Goal: Information Seeking & Learning: Learn about a topic

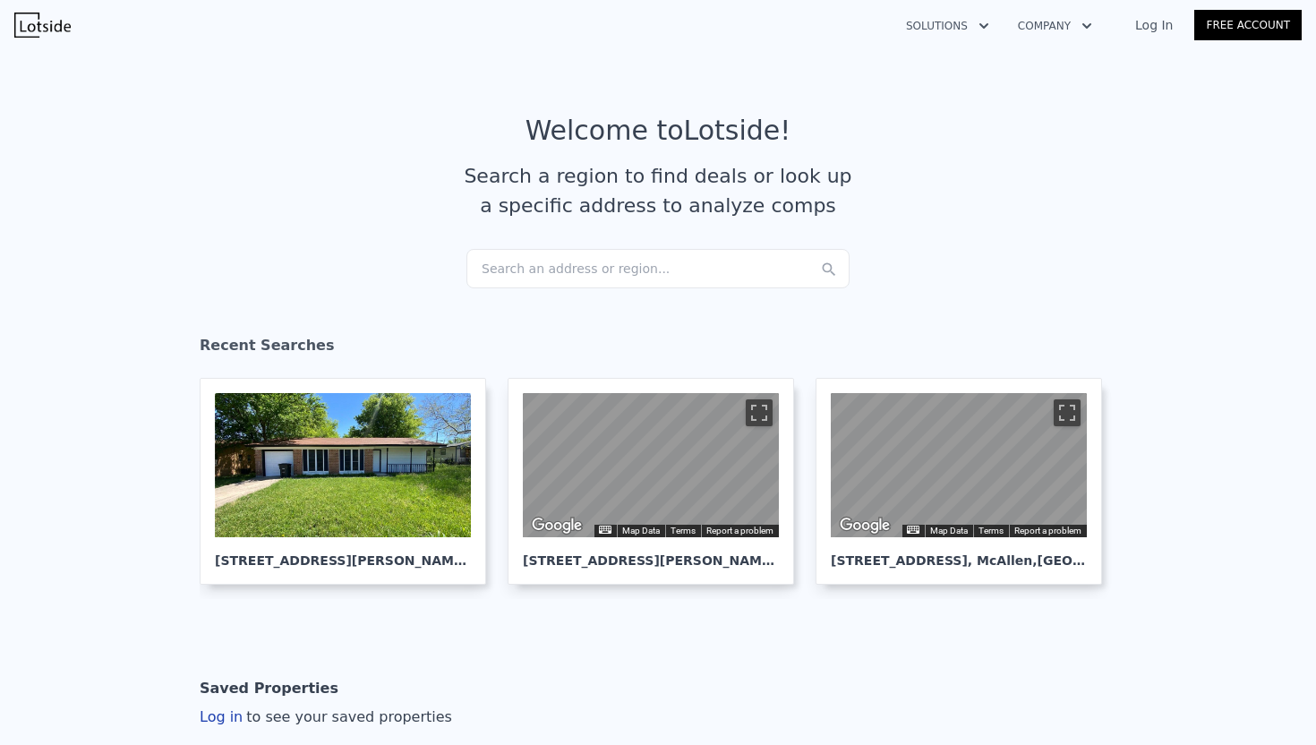
click at [503, 268] on div "Search an address or region..." at bounding box center [657, 268] width 383 height 39
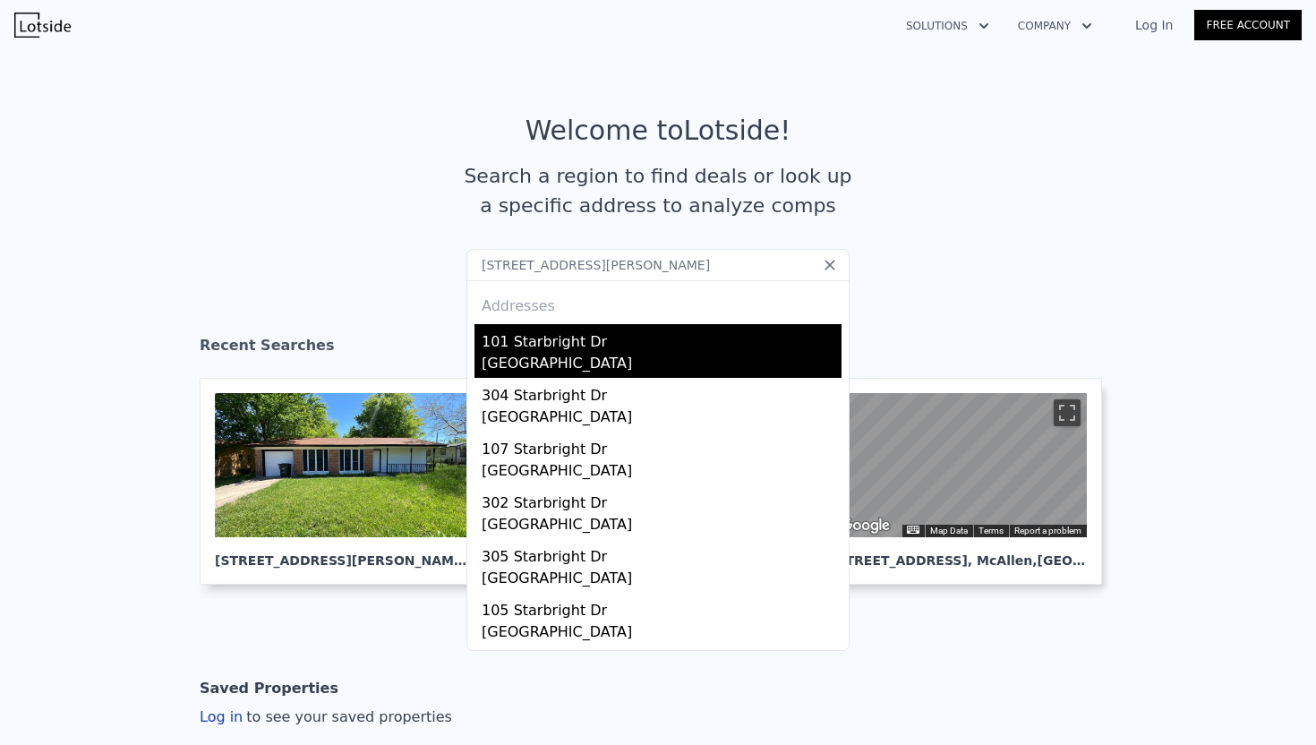
type input "101 Starbright Dr Austin, TX 78745"
click at [524, 342] on div "101 Starbright Dr" at bounding box center [662, 338] width 360 height 29
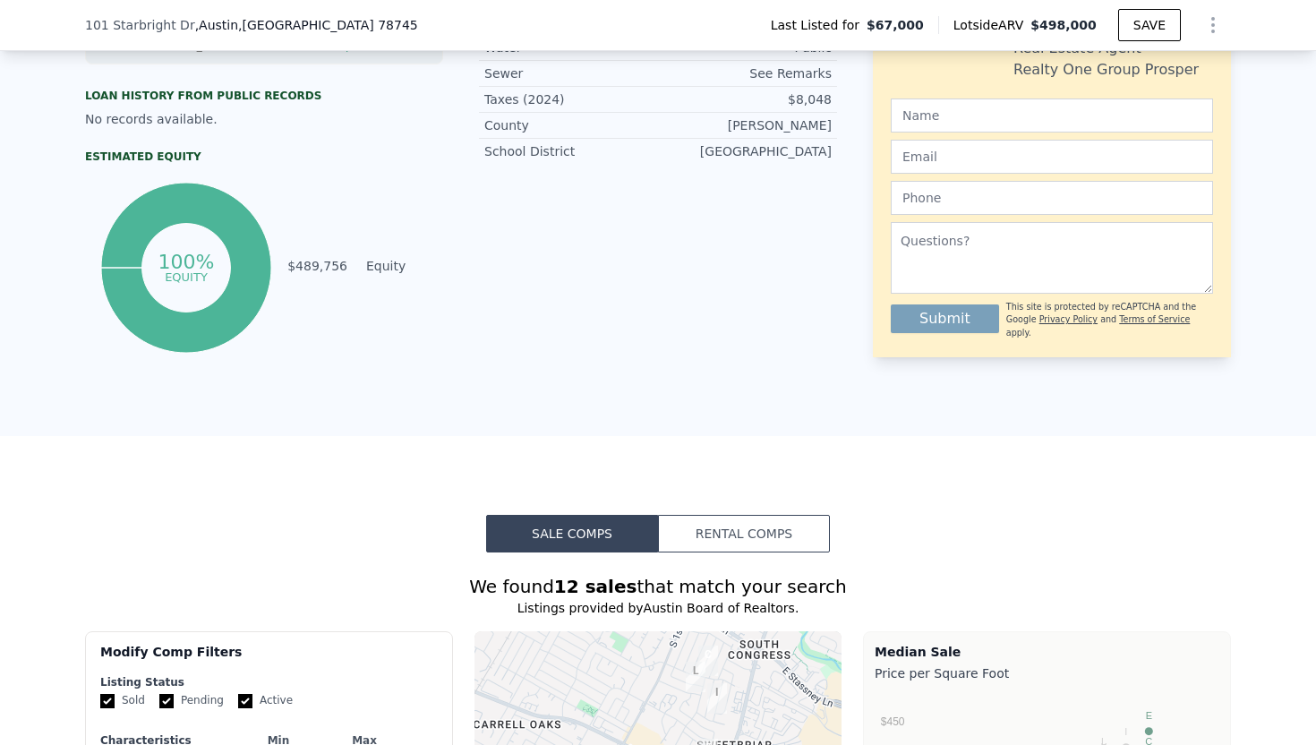
scroll to position [901, 0]
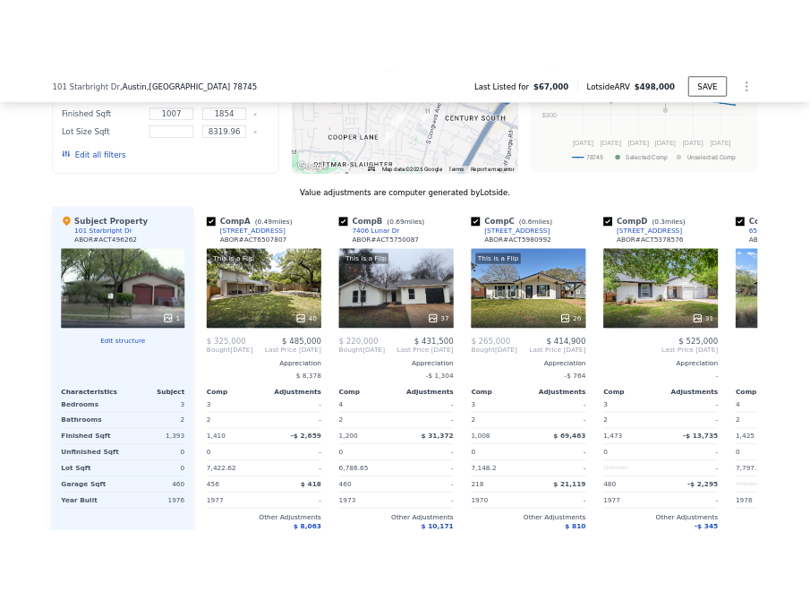
scroll to position [1690, 0]
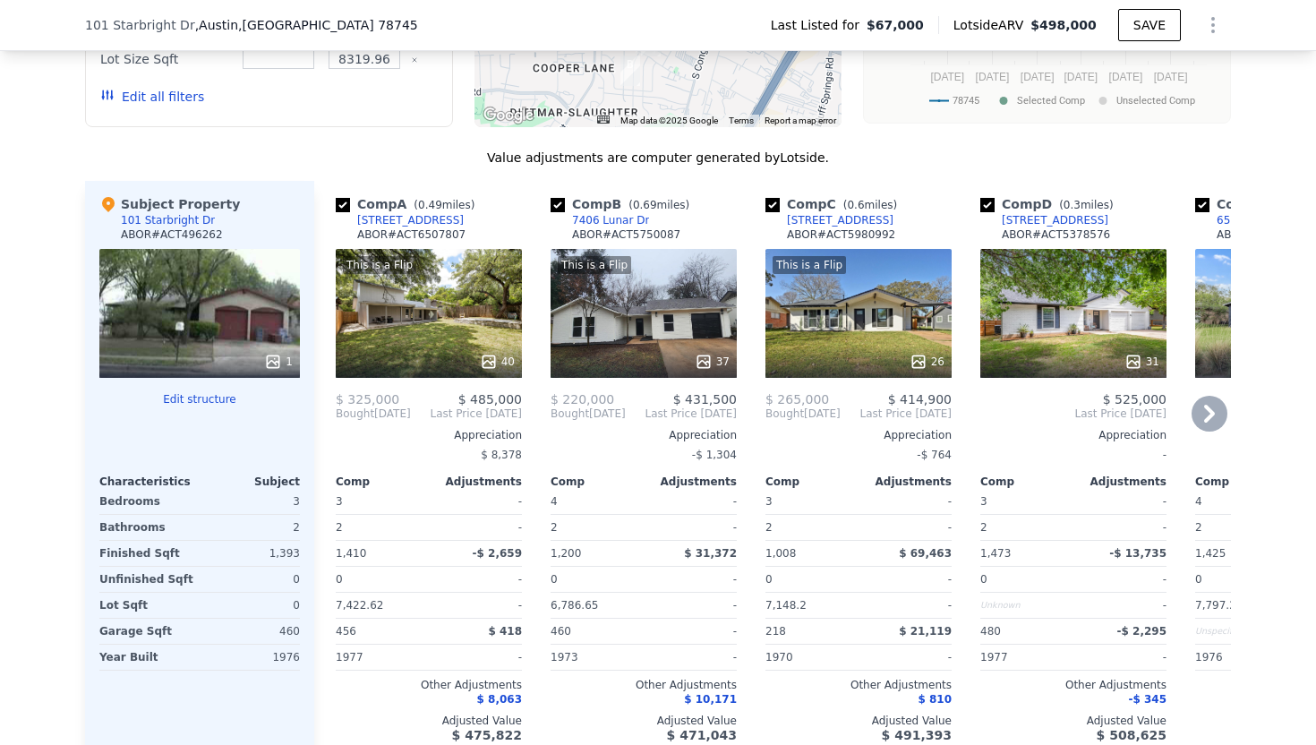
click at [345, 205] on input "checkbox" at bounding box center [343, 205] width 14 height 14
checkbox input "false"
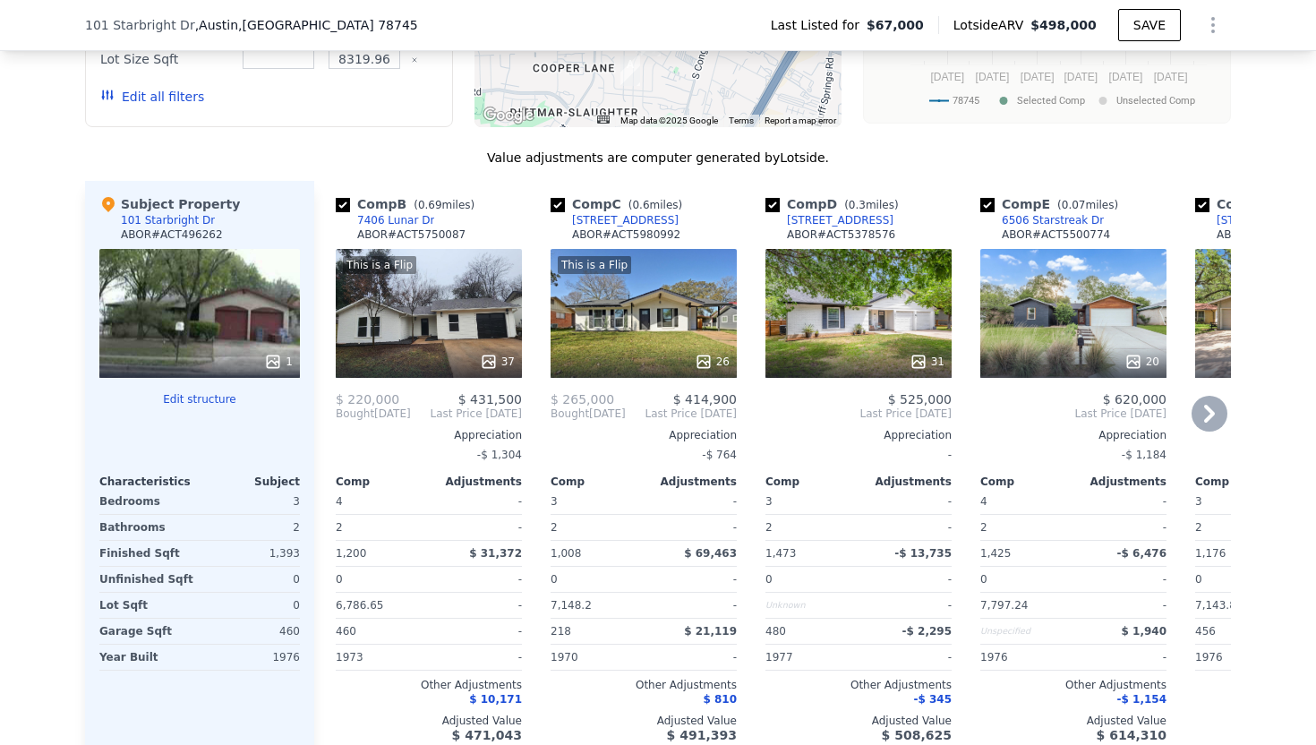
click at [342, 202] on input "checkbox" at bounding box center [343, 205] width 14 height 14
checkbox input "false"
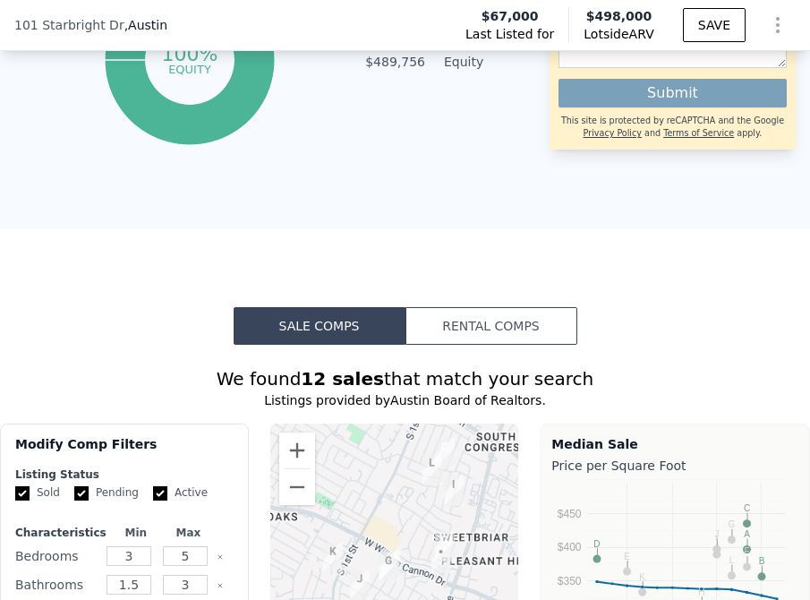
scroll to position [2273, 0]
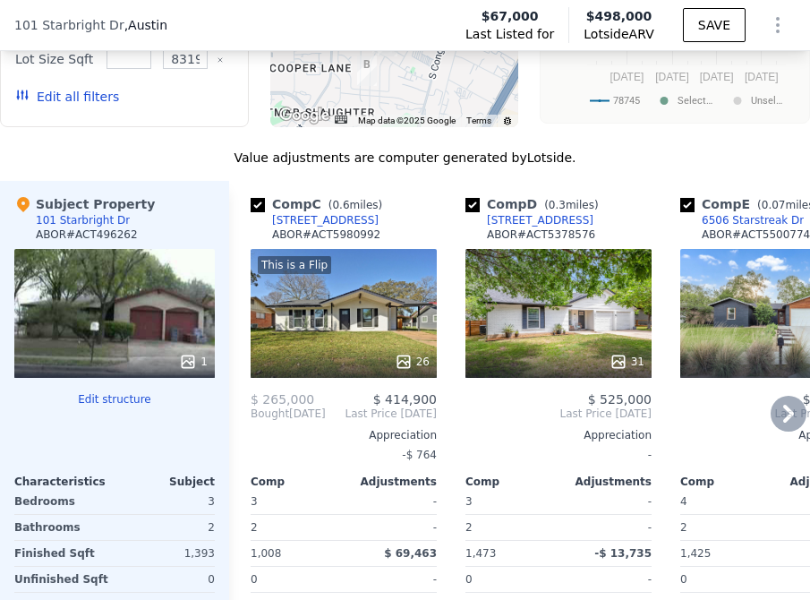
checkbox input "false"
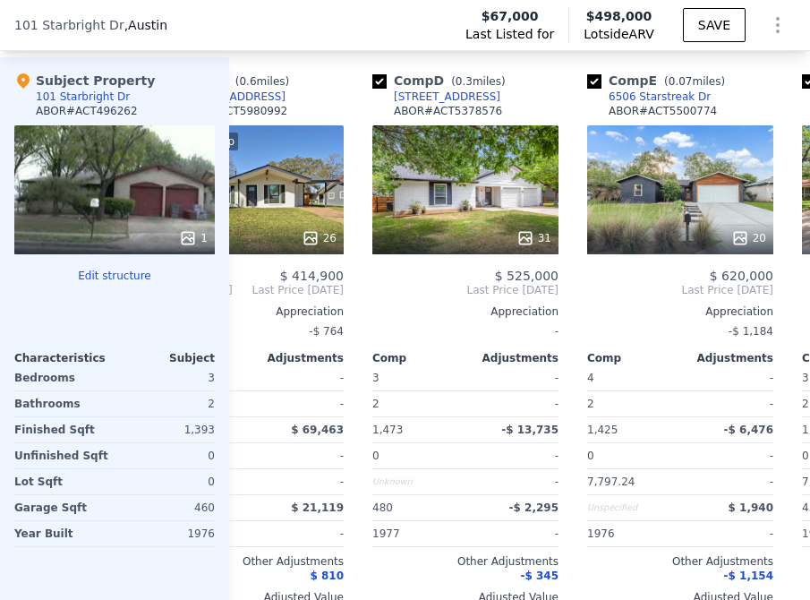
scroll to position [0, 99]
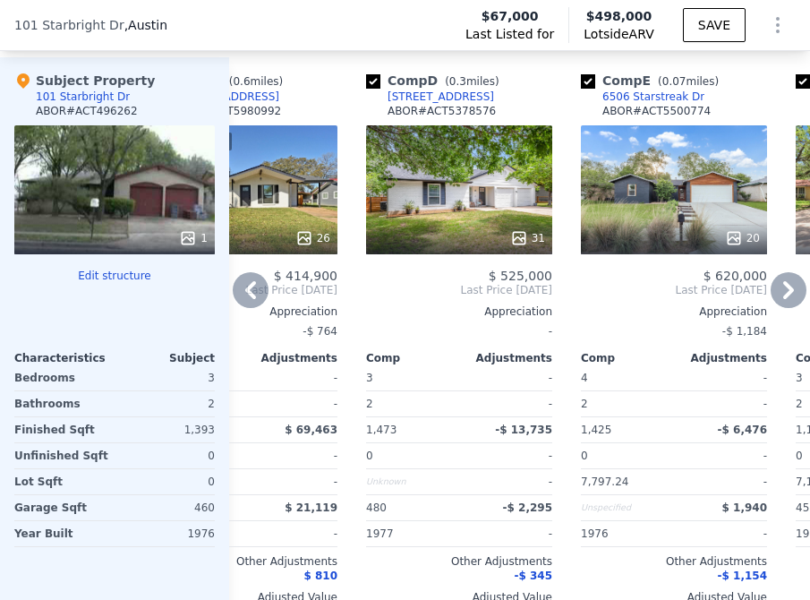
click at [438, 99] on div "6803 Shadywood Dr" at bounding box center [441, 97] width 107 height 14
checkbox input "true"
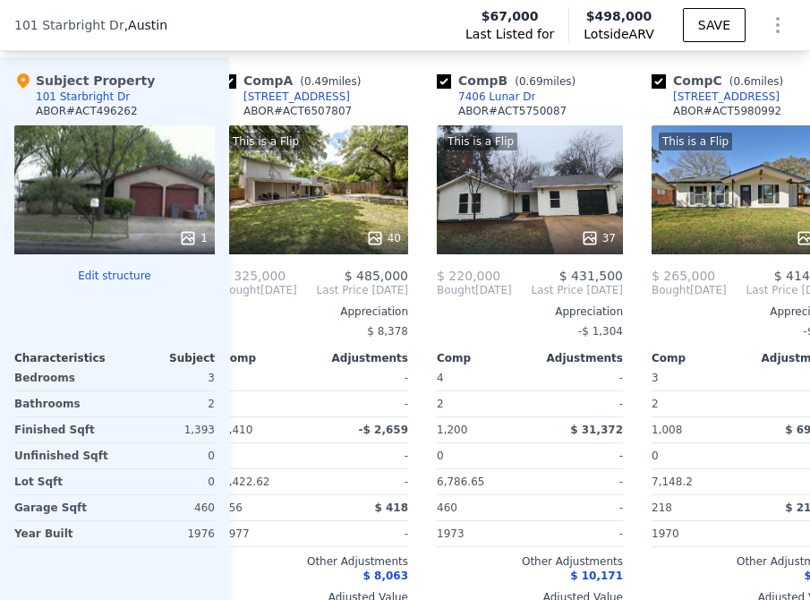
scroll to position [0, 0]
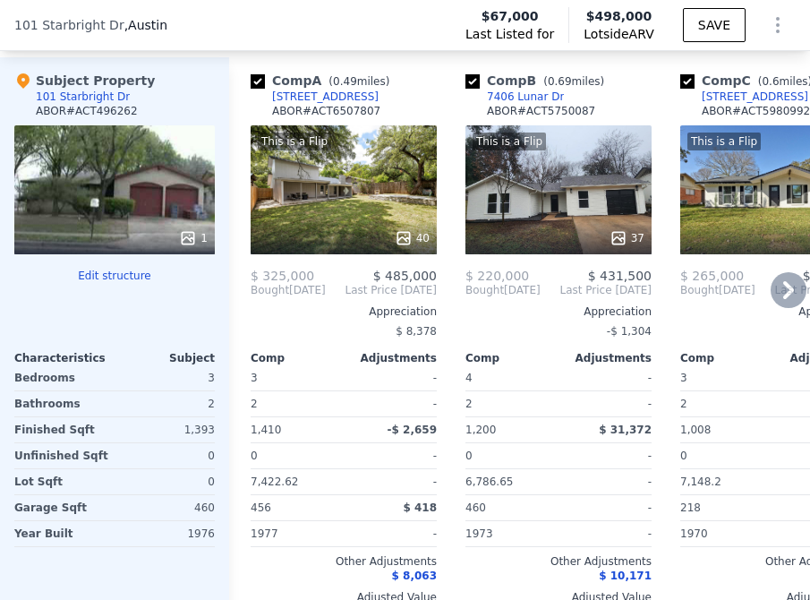
click at [257, 82] on input "checkbox" at bounding box center [258, 81] width 14 height 14
checkbox input "false"
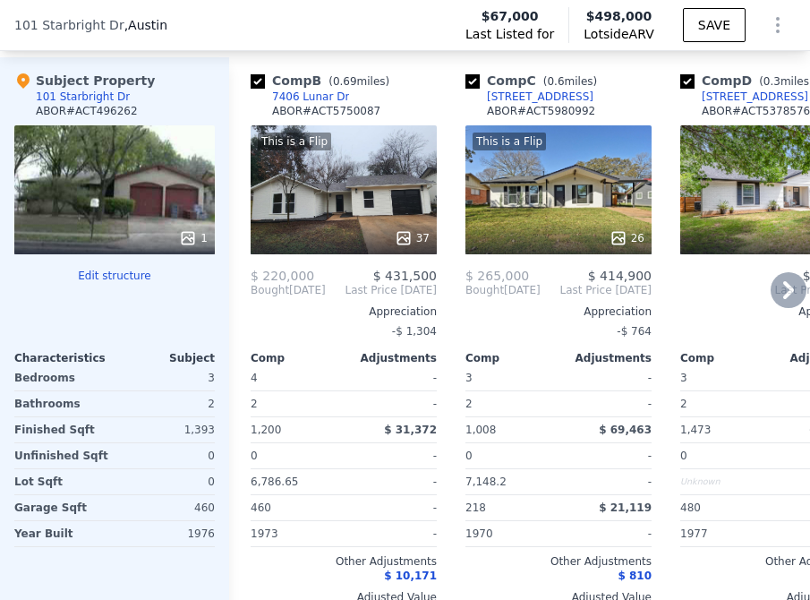
click at [258, 83] on input "checkbox" at bounding box center [258, 81] width 14 height 14
checkbox input "false"
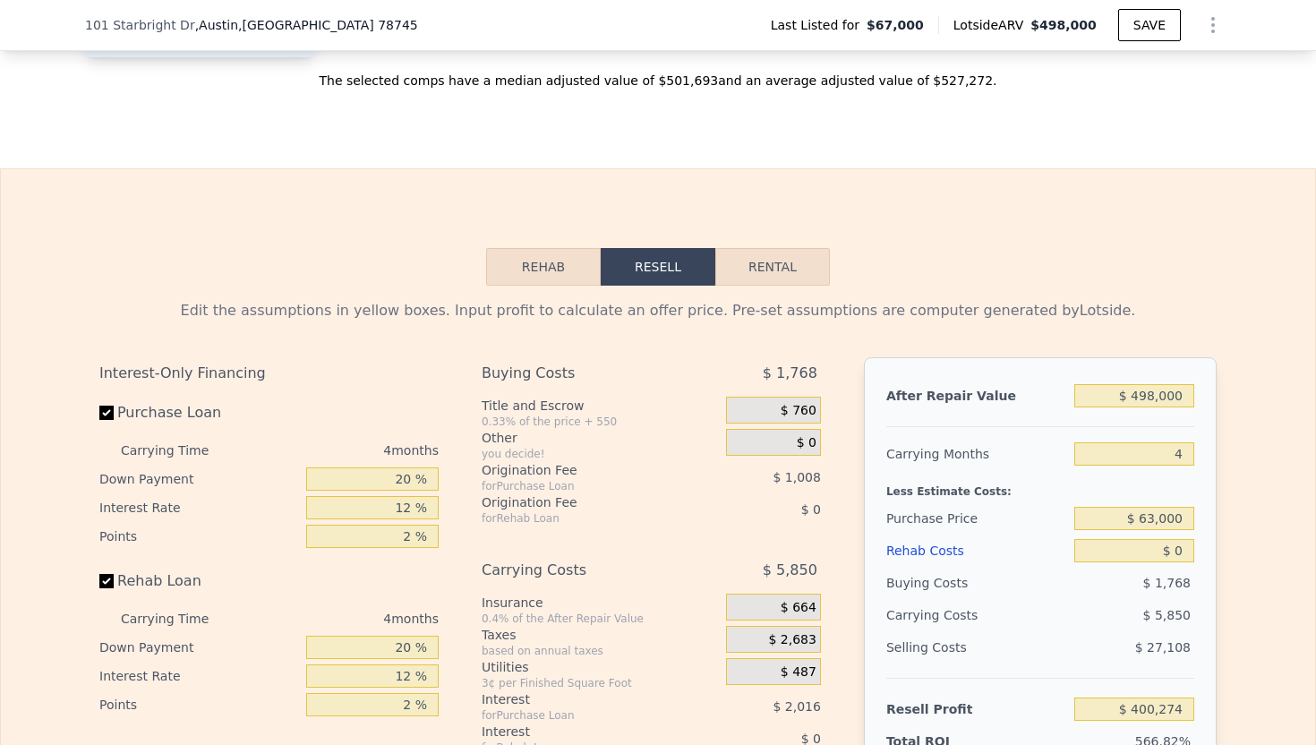
scroll to position [1806, 0]
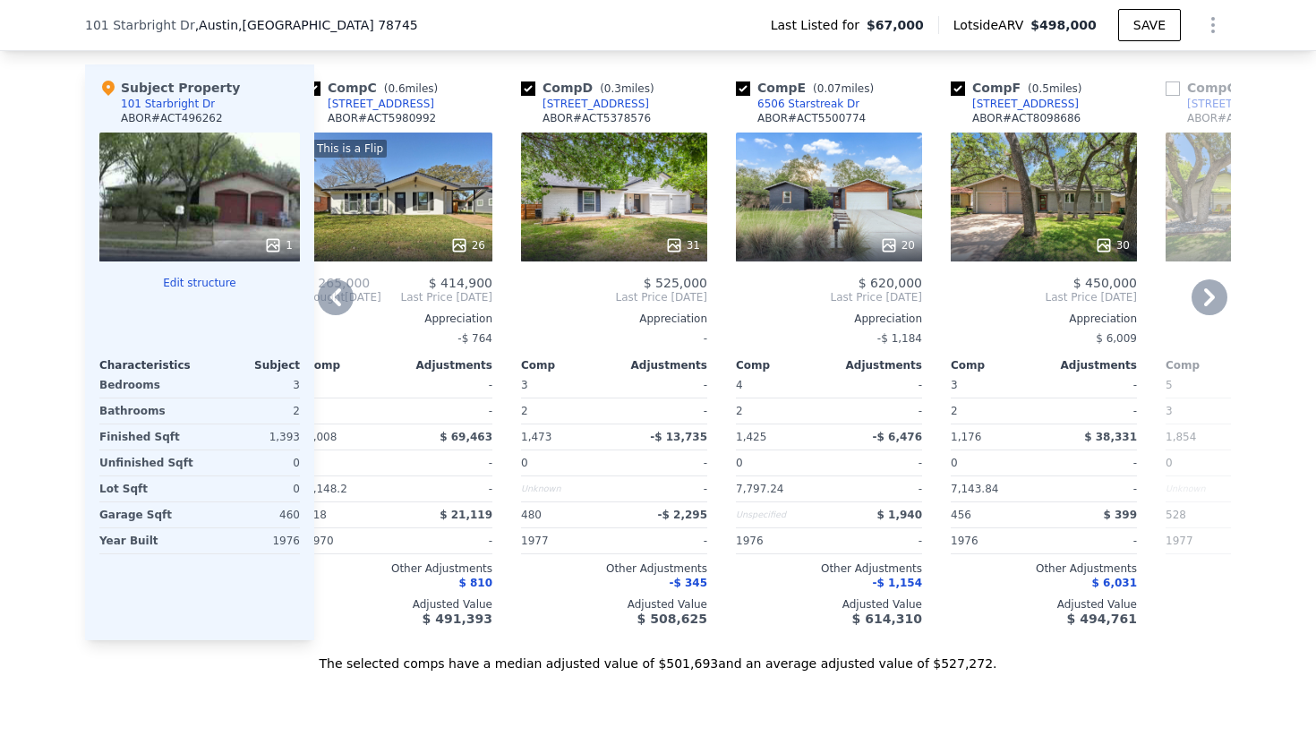
checkbox input "true"
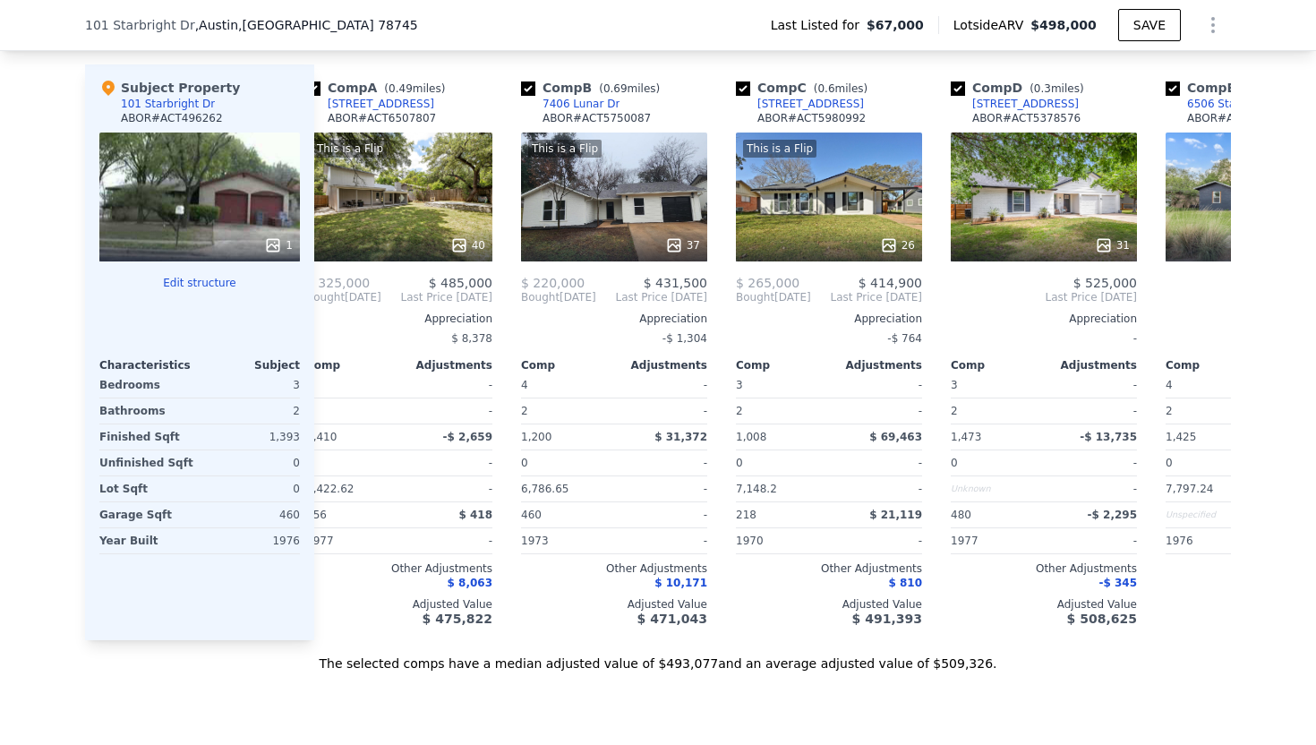
scroll to position [0, 0]
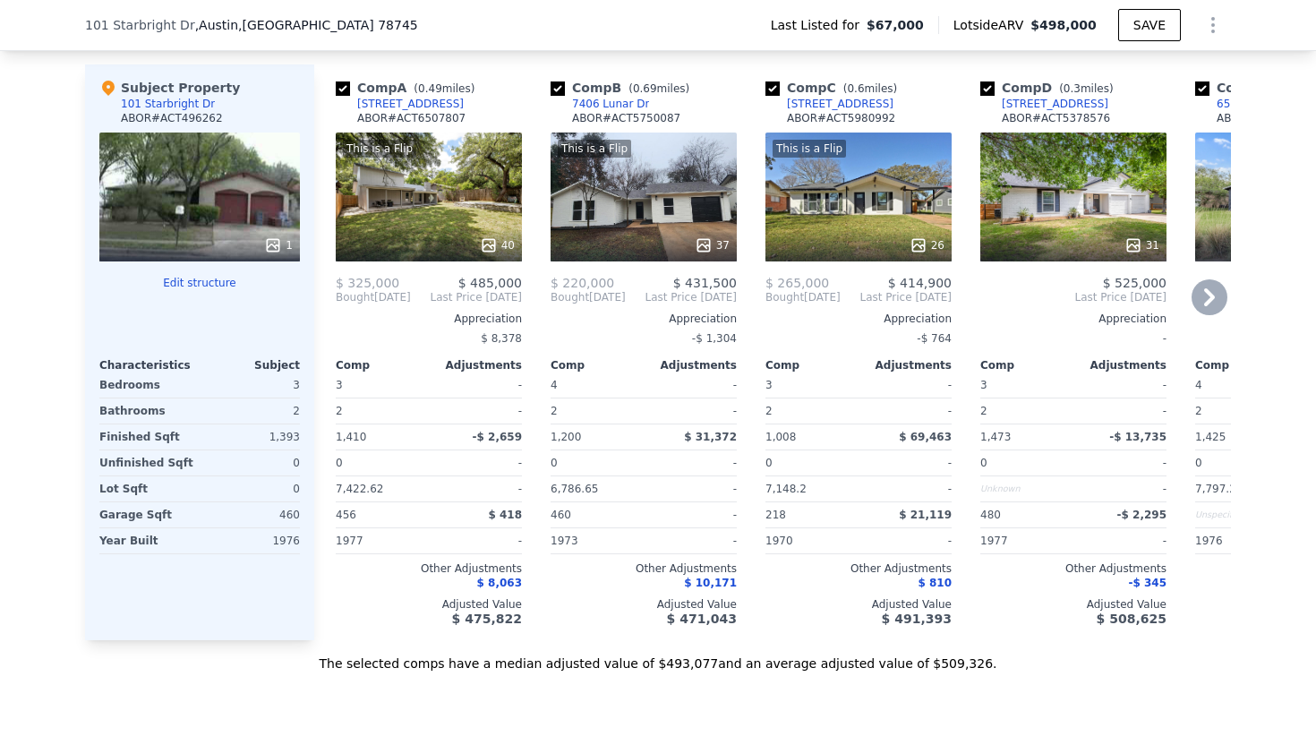
click at [340, 87] on input "checkbox" at bounding box center [343, 88] width 14 height 14
checkbox input "false"
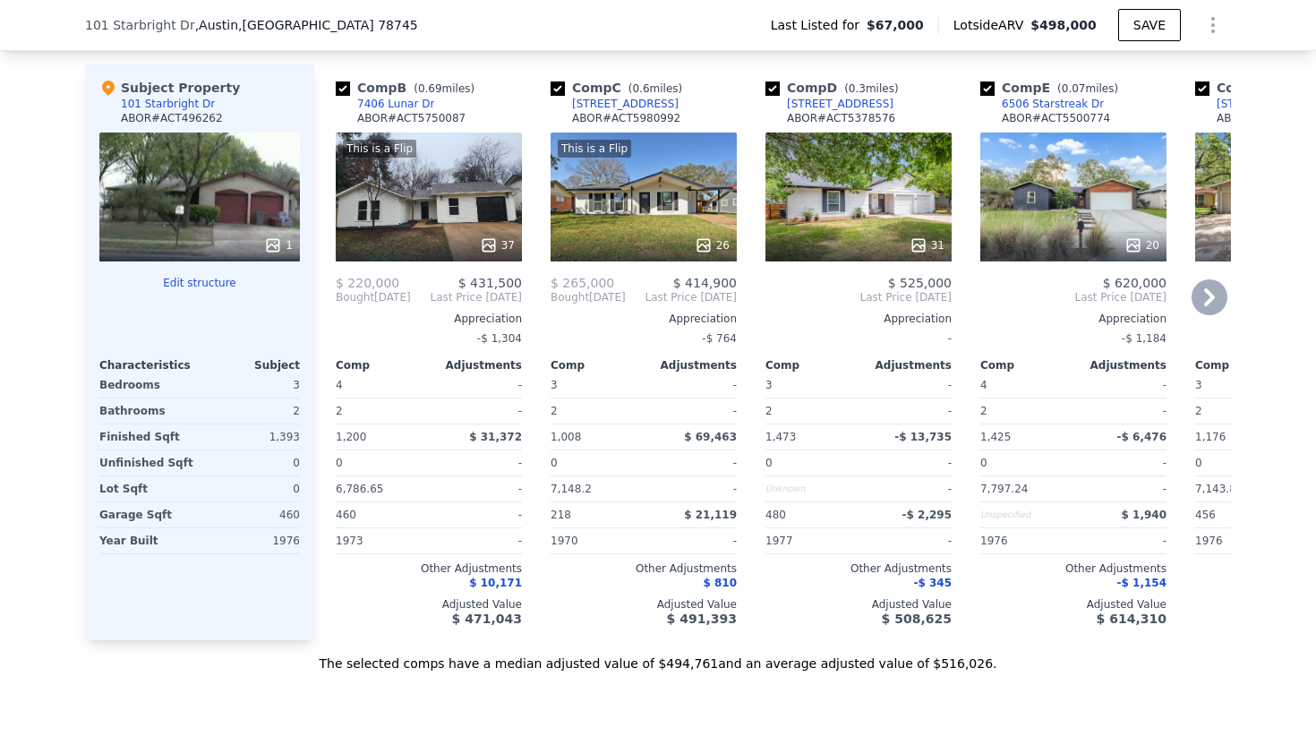
click at [343, 88] on input "checkbox" at bounding box center [343, 88] width 14 height 14
checkbox input "false"
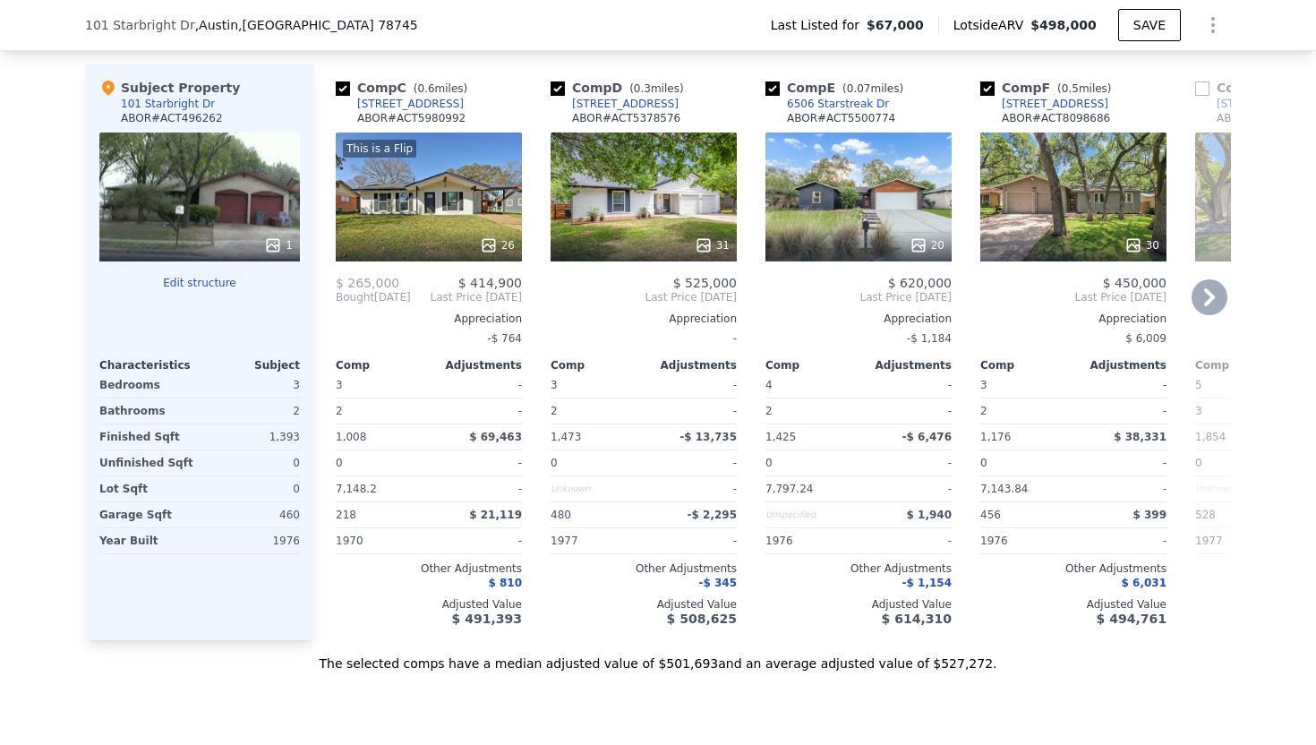
click at [772, 90] on input "checkbox" at bounding box center [772, 88] width 14 height 14
checkbox input "false"
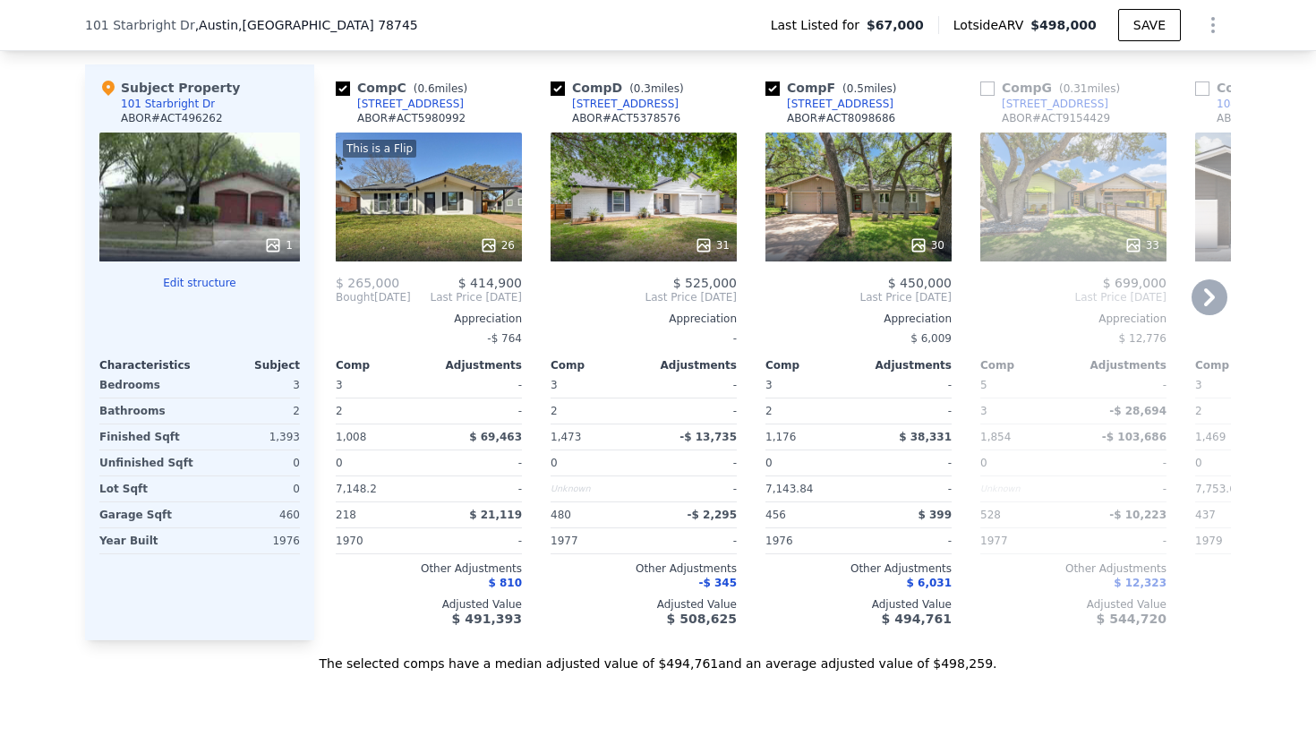
click at [772, 86] on input "checkbox" at bounding box center [772, 88] width 14 height 14
checkbox input "false"
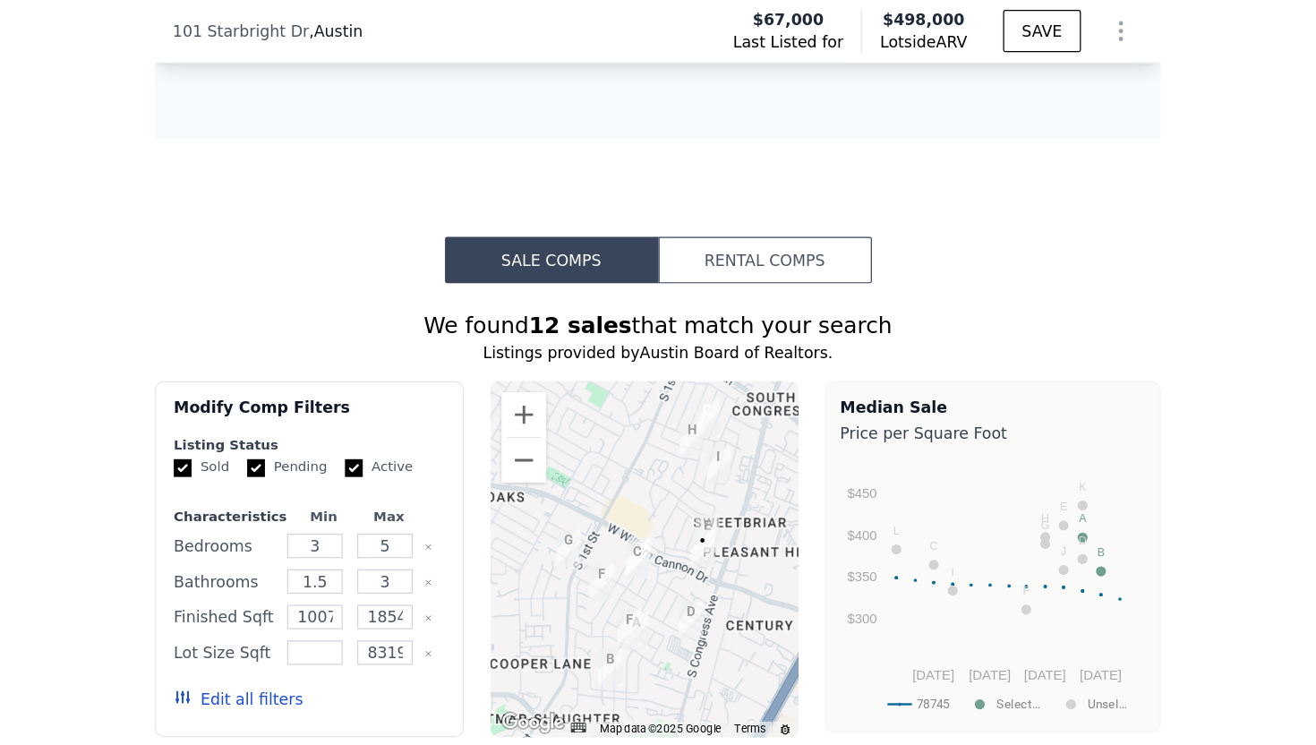
scroll to position [2389, 0]
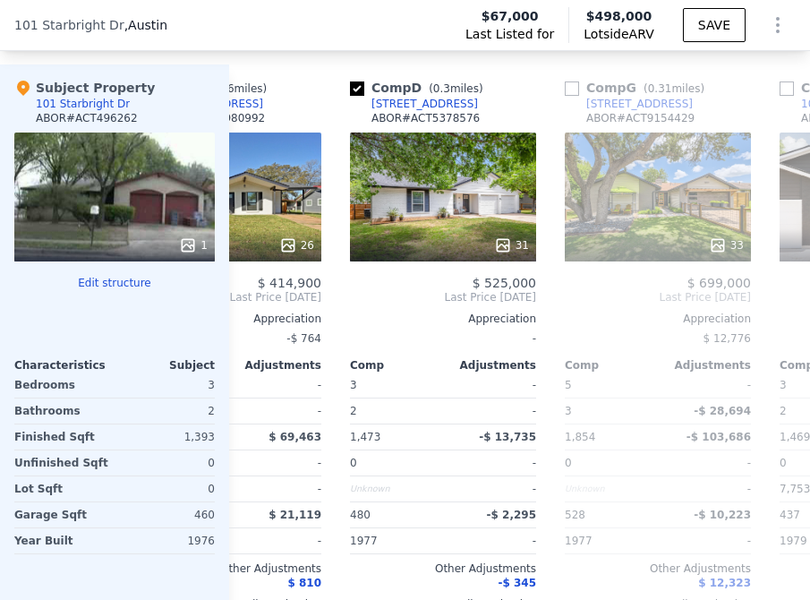
checkbox input "true"
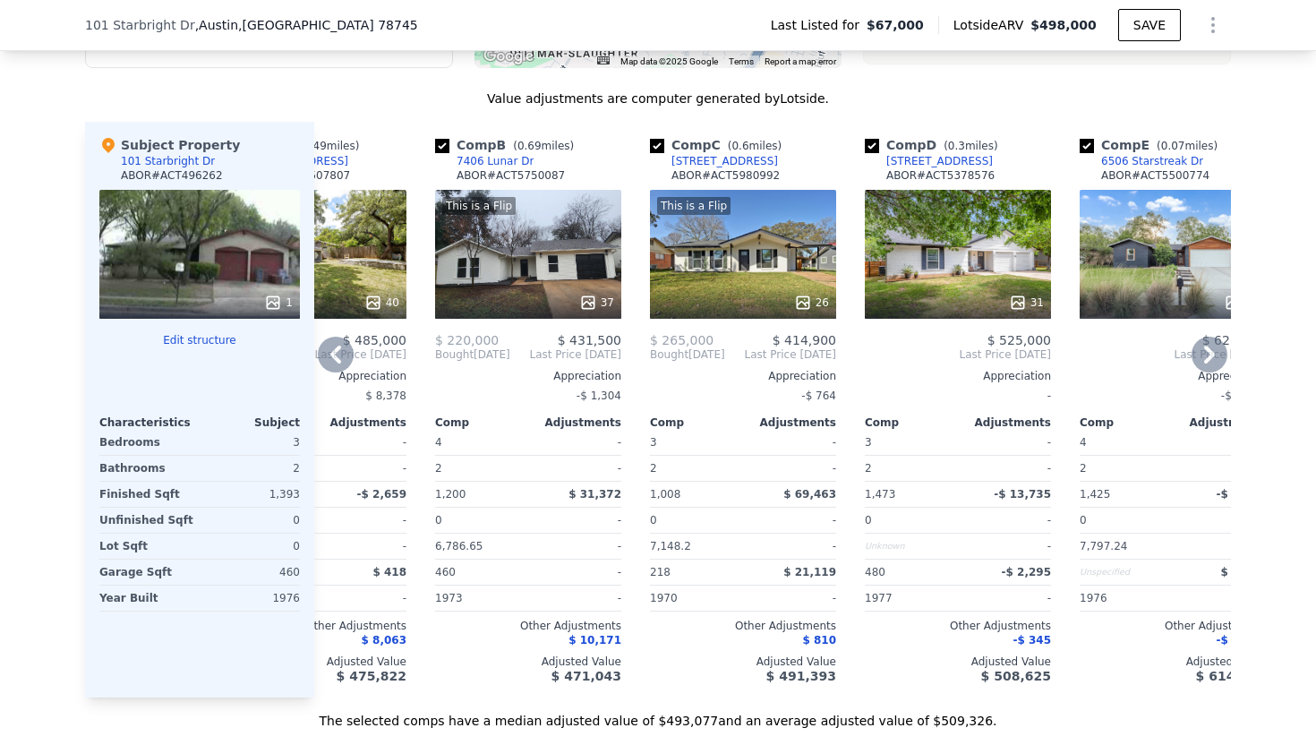
scroll to position [1748, 0]
click at [441, 141] on input "checkbox" at bounding box center [442, 147] width 14 height 14
checkbox input "false"
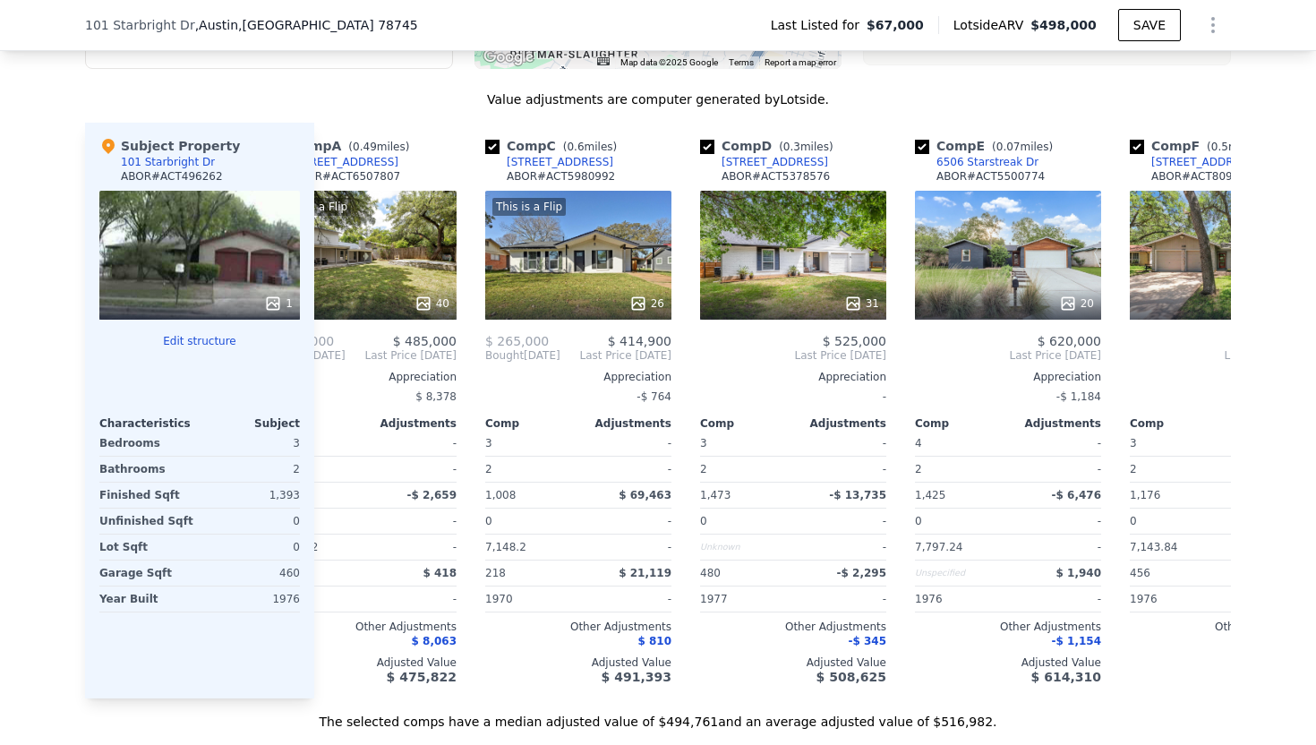
scroll to position [0, 0]
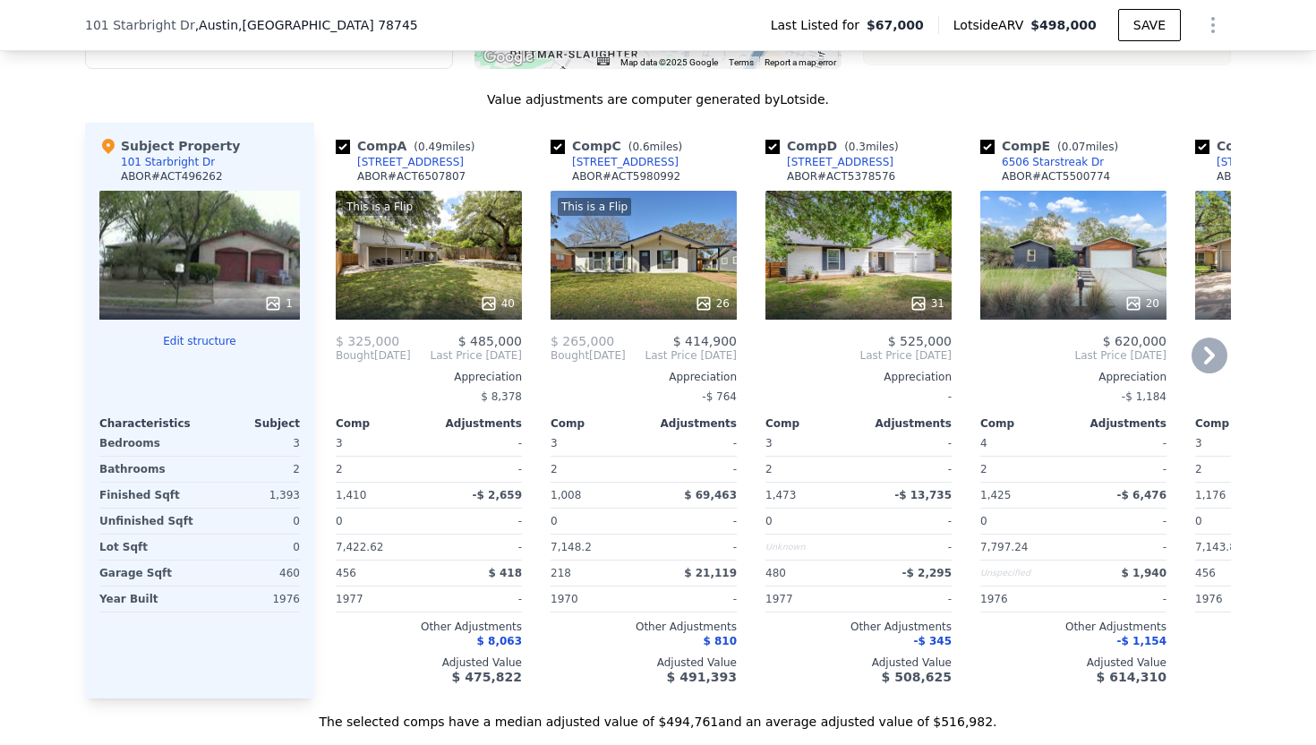
click at [344, 144] on input "checkbox" at bounding box center [343, 147] width 14 height 14
checkbox input "false"
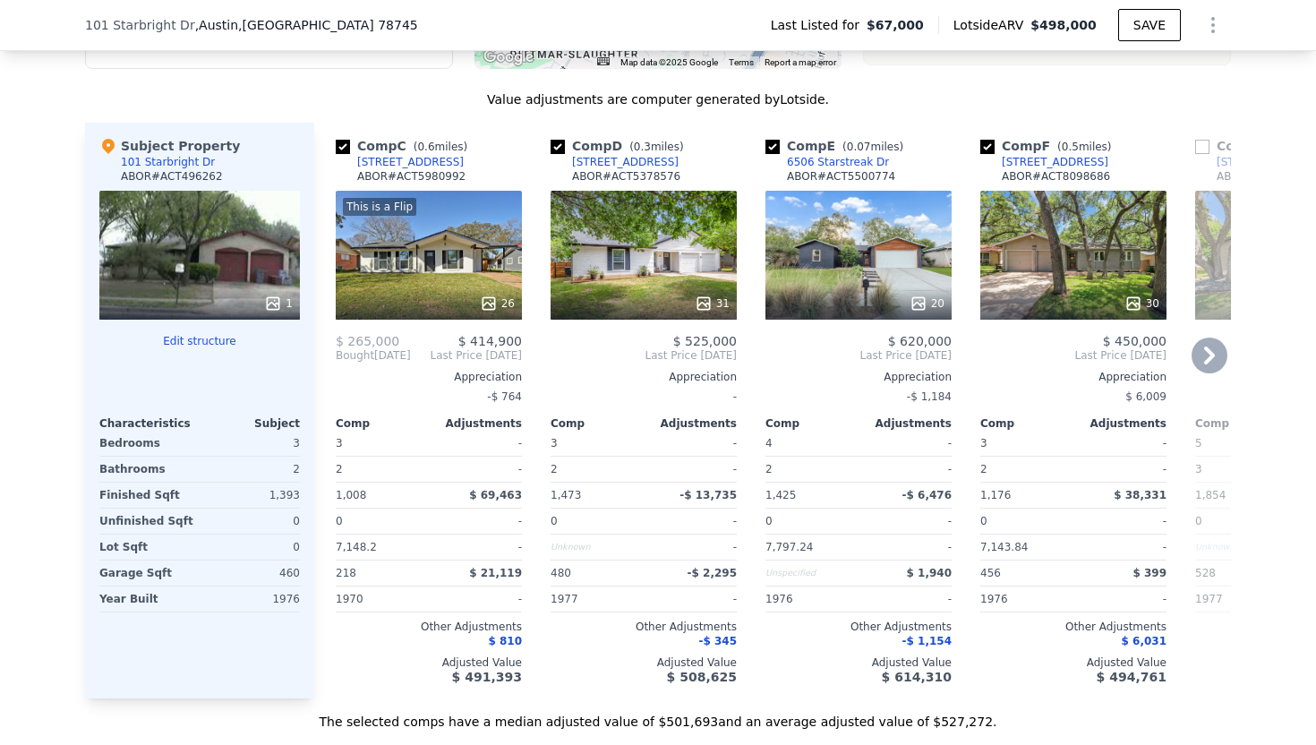
click at [367, 164] on div "5906 Breezewood Dr" at bounding box center [410, 162] width 107 height 14
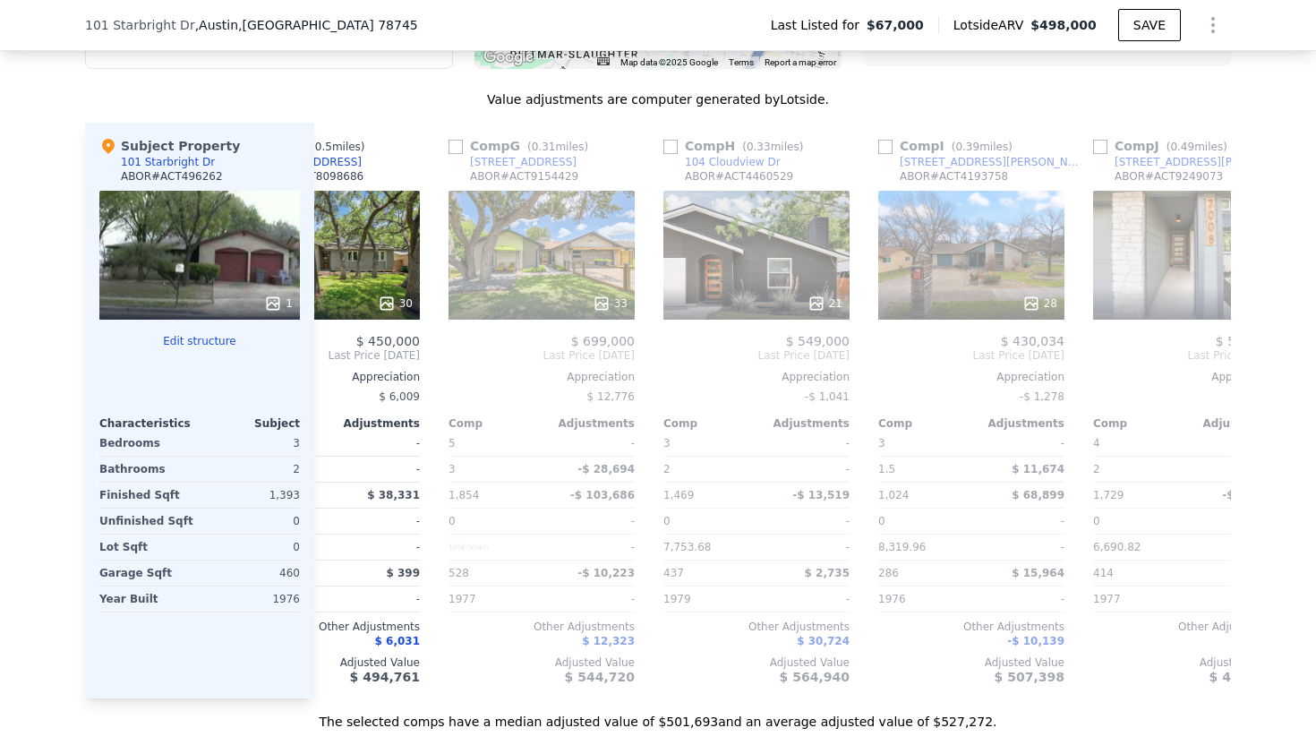
scroll to position [0, 748]
click at [943, 165] on div "6203 Glen Meadow Dr" at bounding box center [991, 162] width 186 height 14
checkbox input "true"
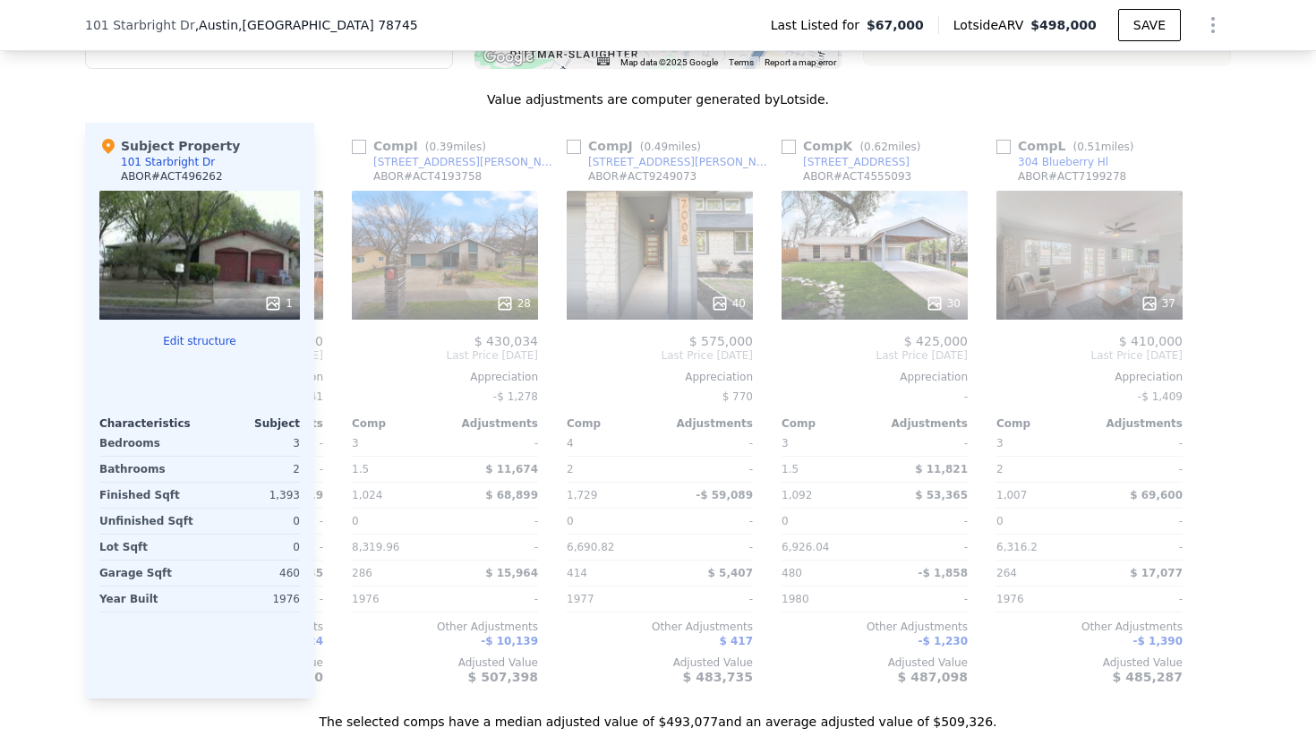
scroll to position [0, 1704]
click at [1046, 165] on div "304 Blueberry Hl" at bounding box center [1061, 162] width 90 height 14
click at [997, 148] on input "checkbox" at bounding box center [1001, 147] width 14 height 14
checkbox input "true"
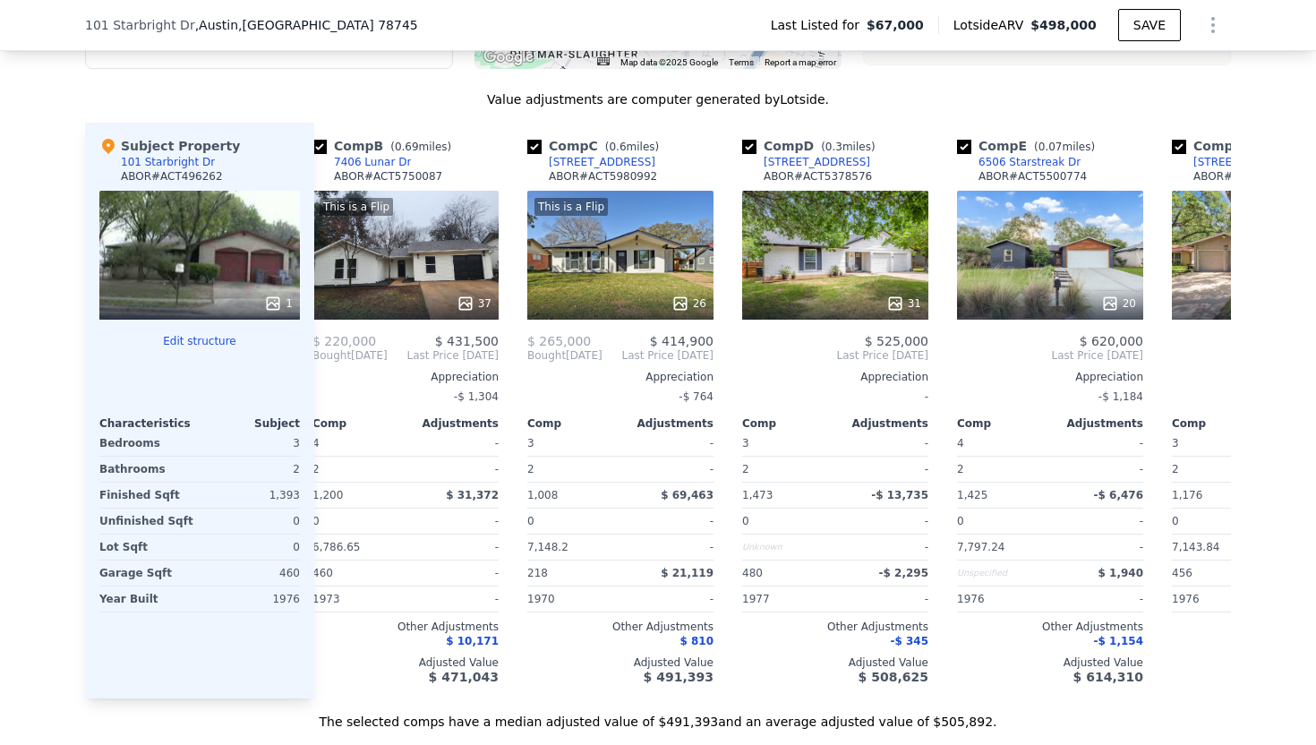
scroll to position [0, 0]
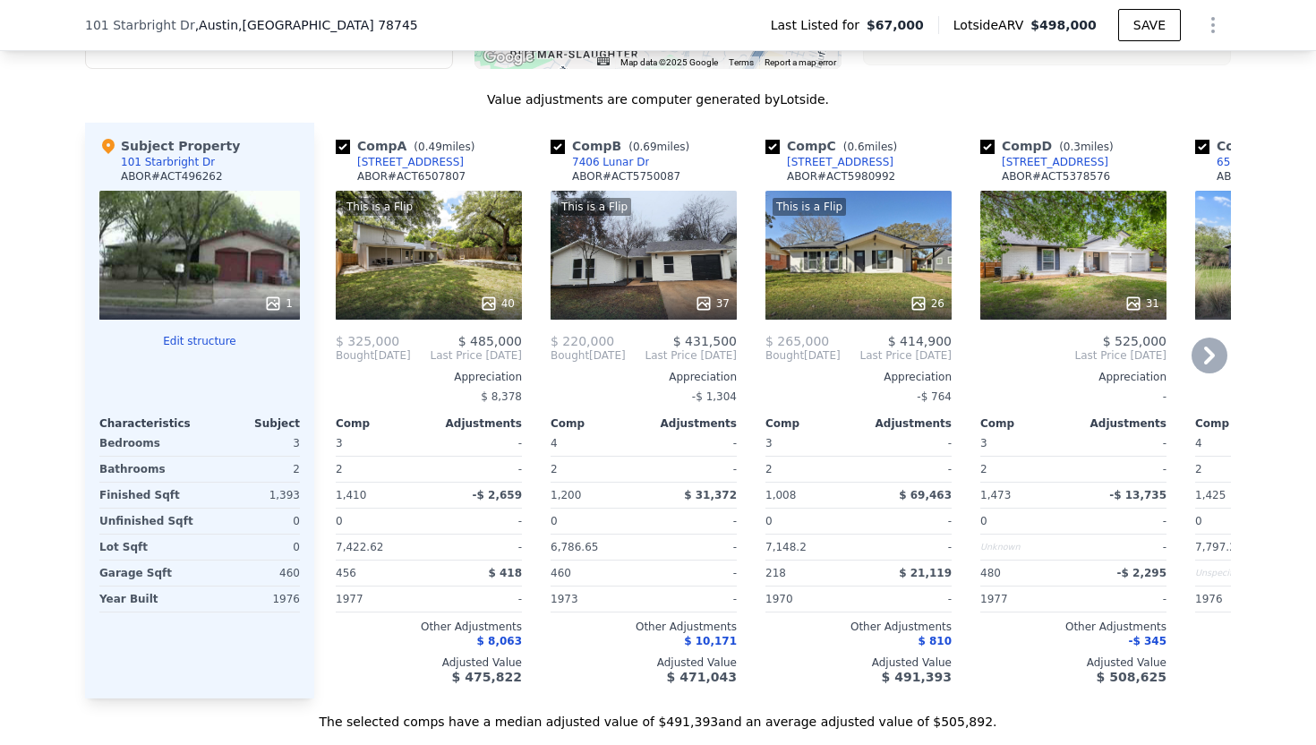
click at [347, 143] on input "checkbox" at bounding box center [343, 147] width 14 height 14
checkbox input "false"
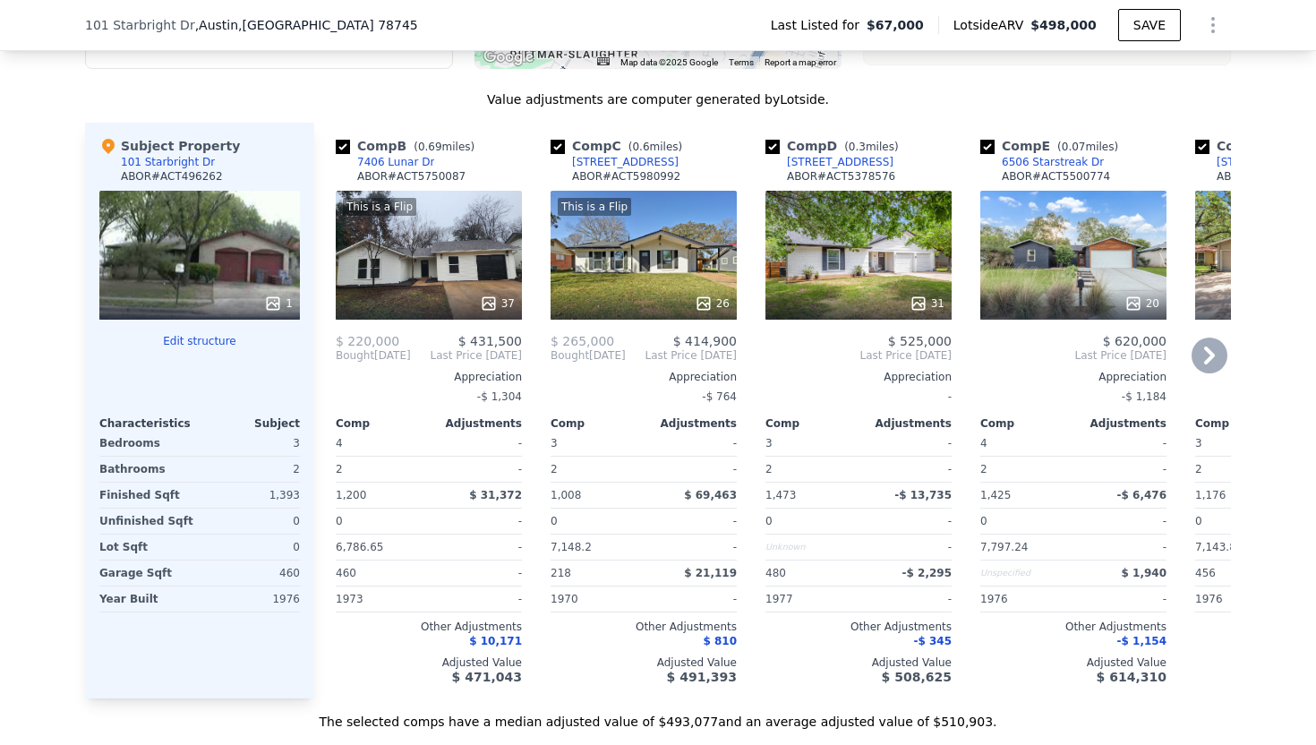
click at [337, 143] on input "checkbox" at bounding box center [343, 147] width 14 height 14
checkbox input "false"
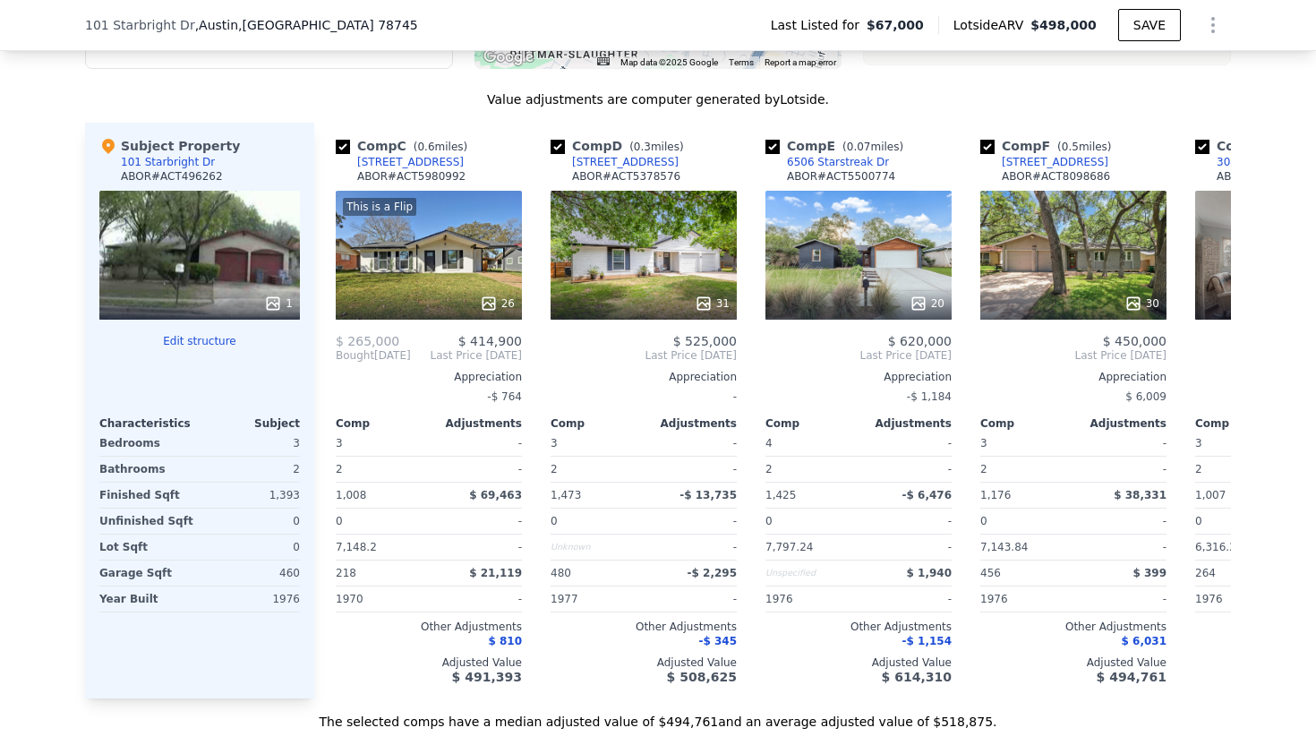
scroll to position [0, 21]
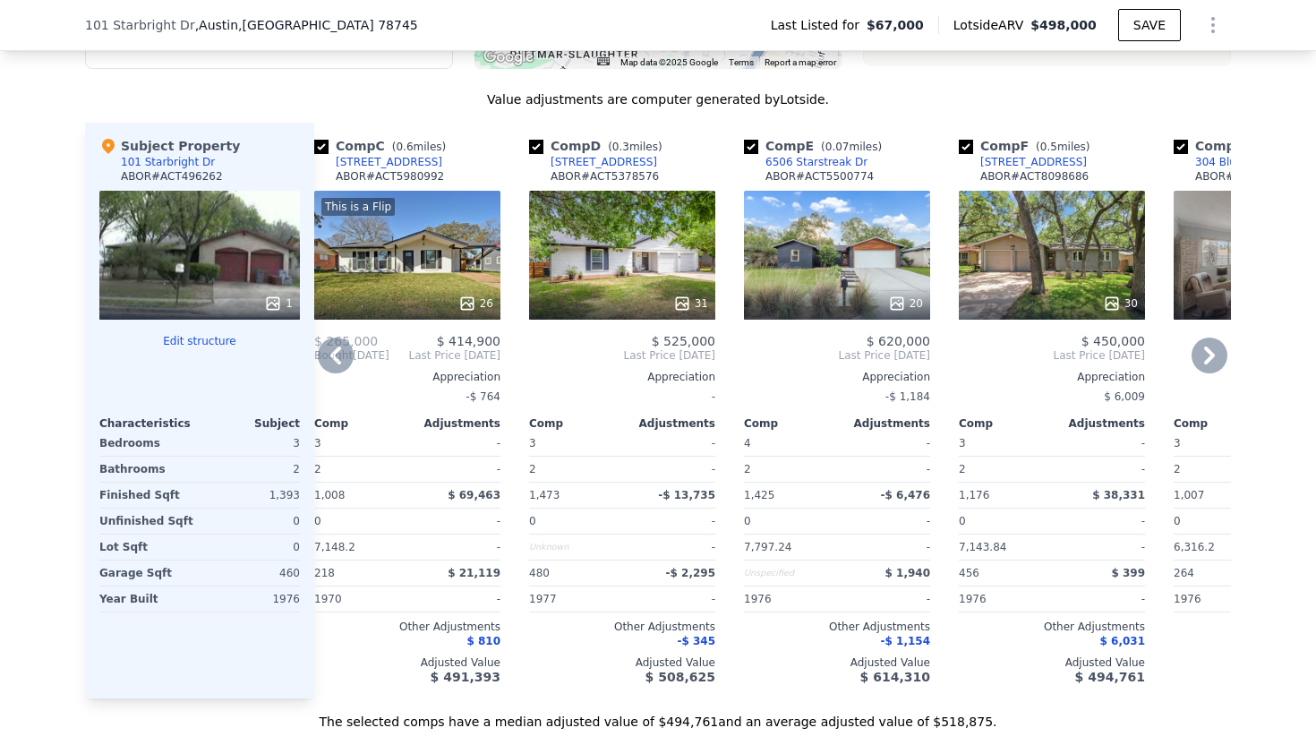
click at [749, 140] on input "checkbox" at bounding box center [751, 147] width 14 height 14
checkbox input "false"
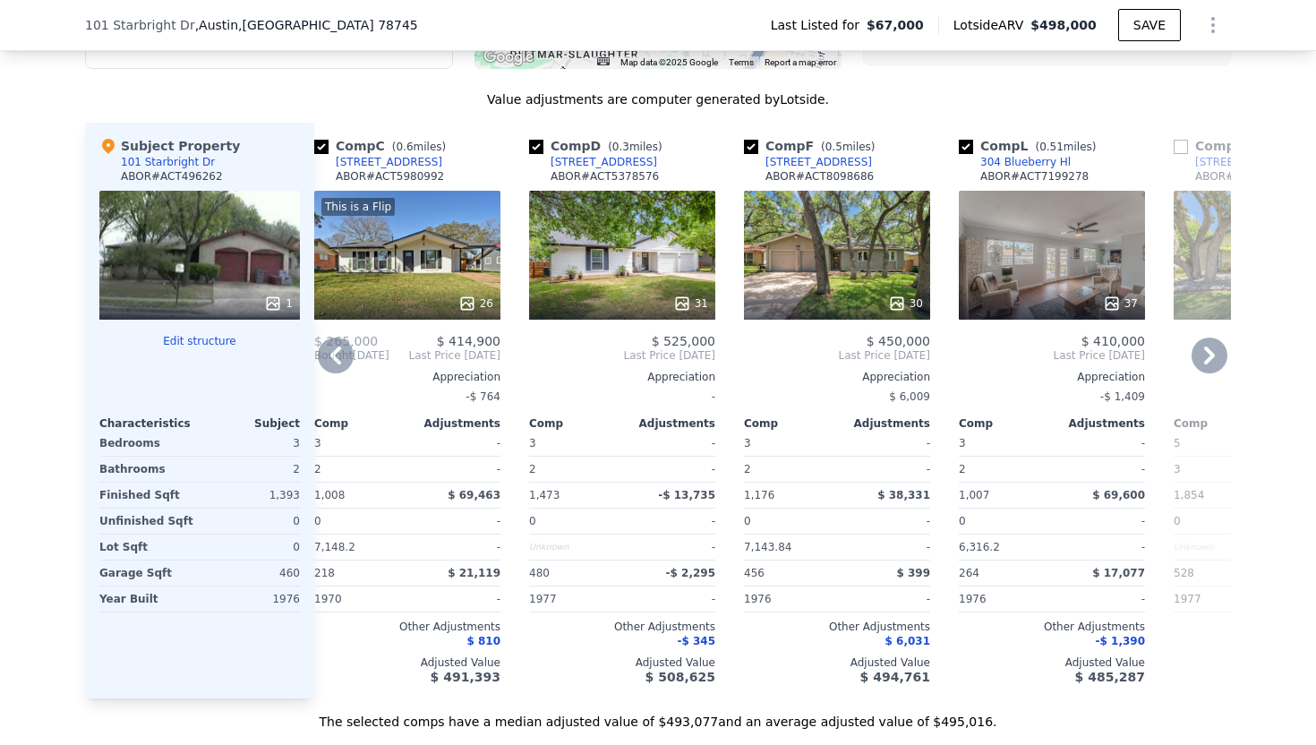
click at [752, 143] on input "checkbox" at bounding box center [751, 147] width 14 height 14
checkbox input "false"
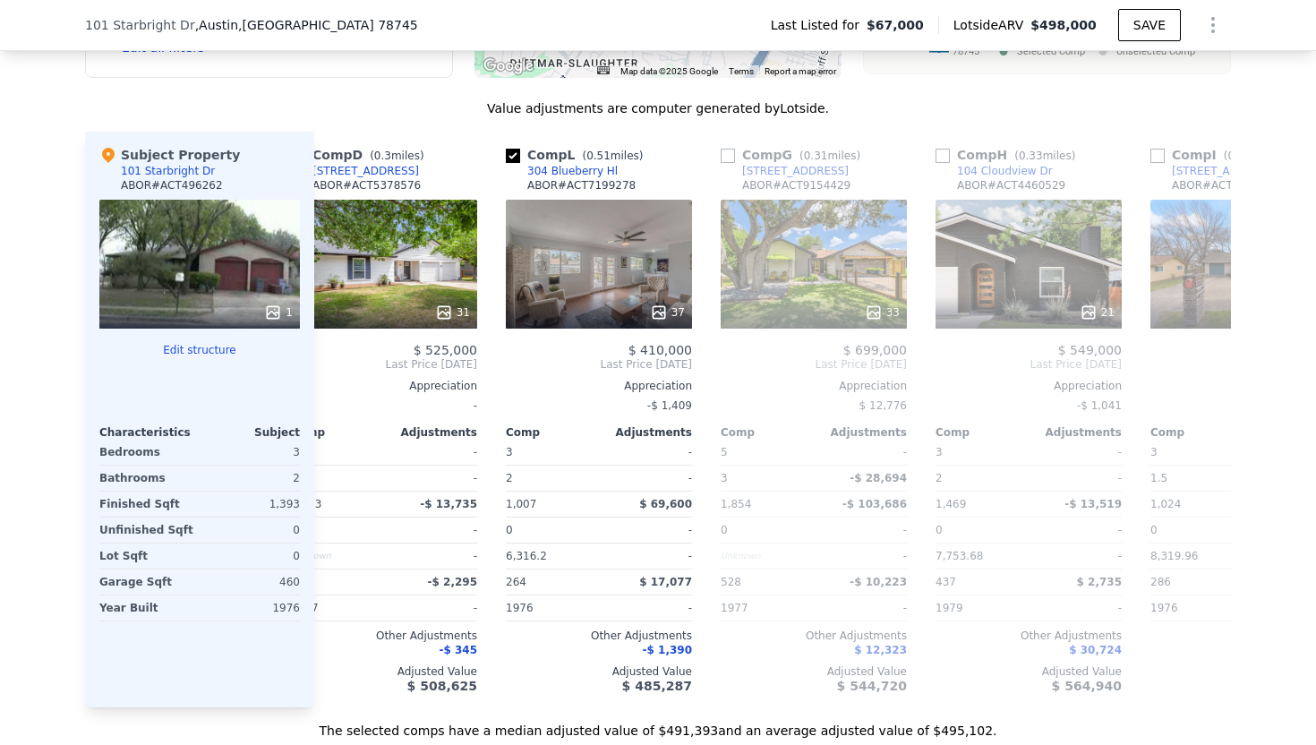
scroll to position [0, 254]
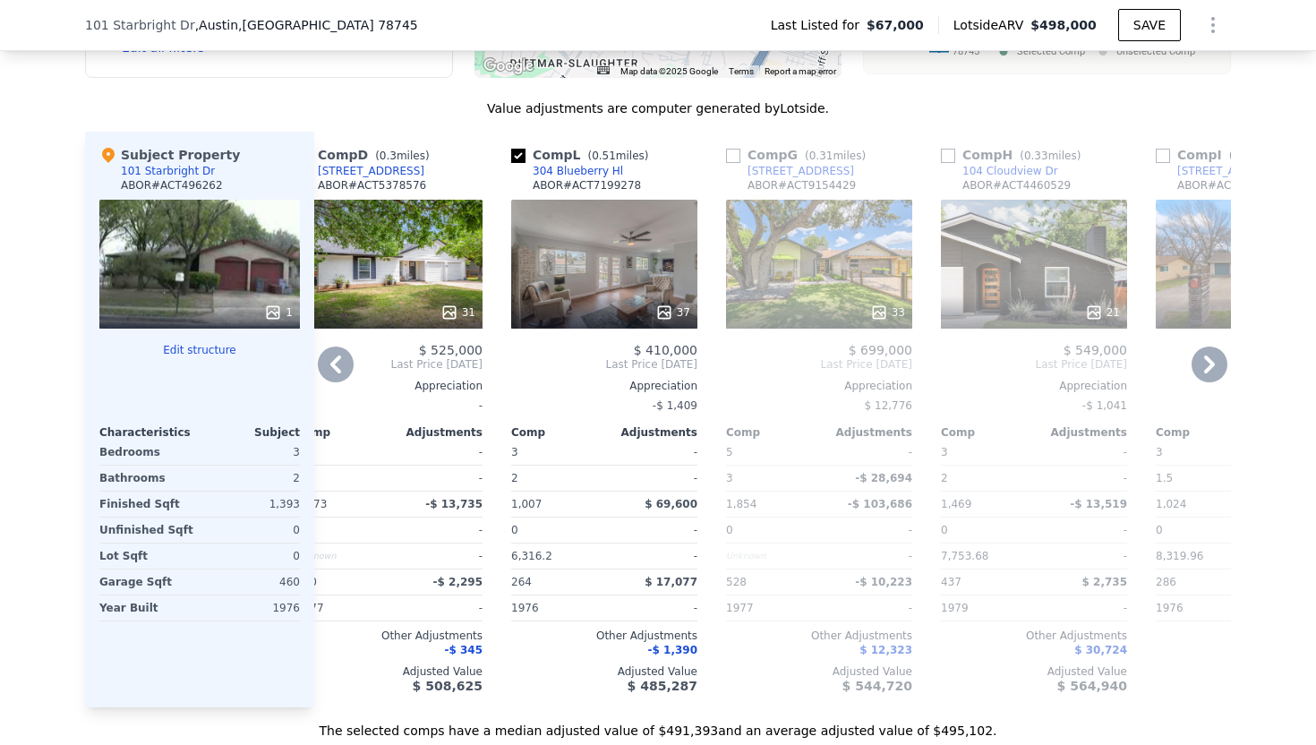
click at [1018, 173] on div "104 Cloudview Dr" at bounding box center [1010, 171] width 96 height 14
checkbox input "false"
checkbox input "true"
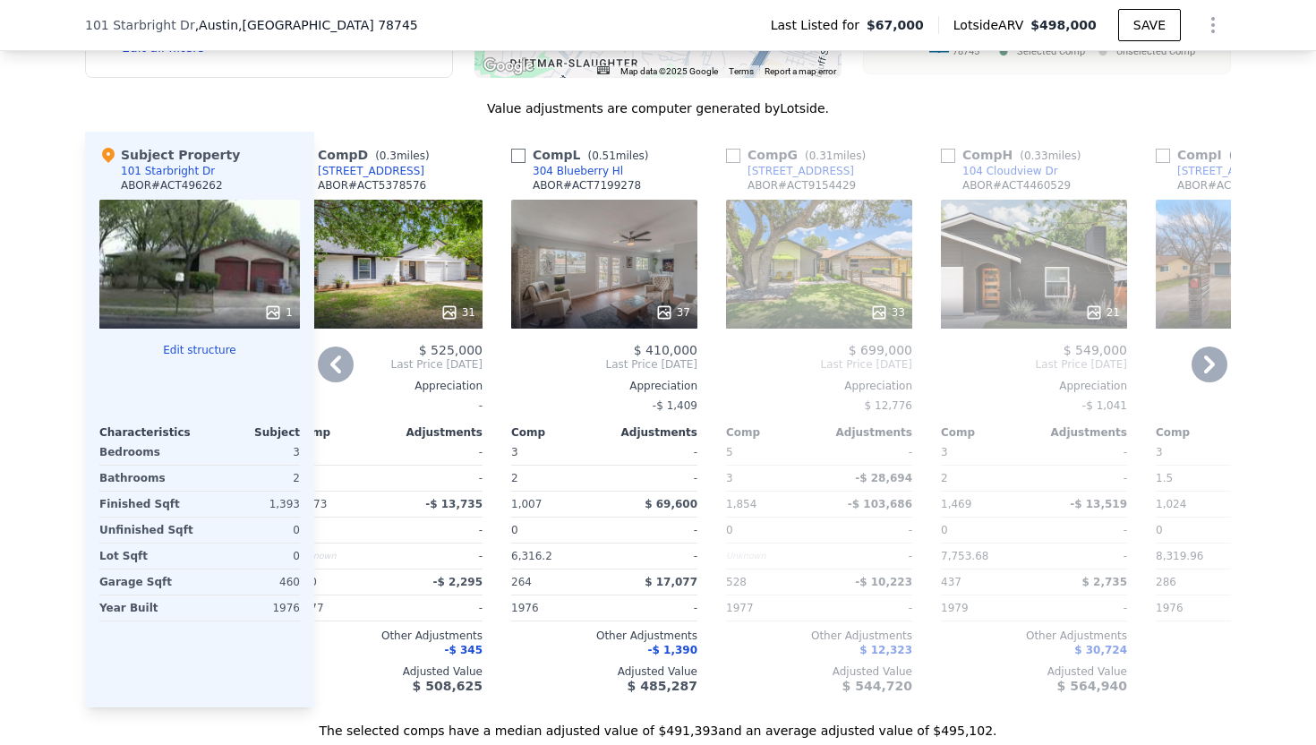
checkbox input "true"
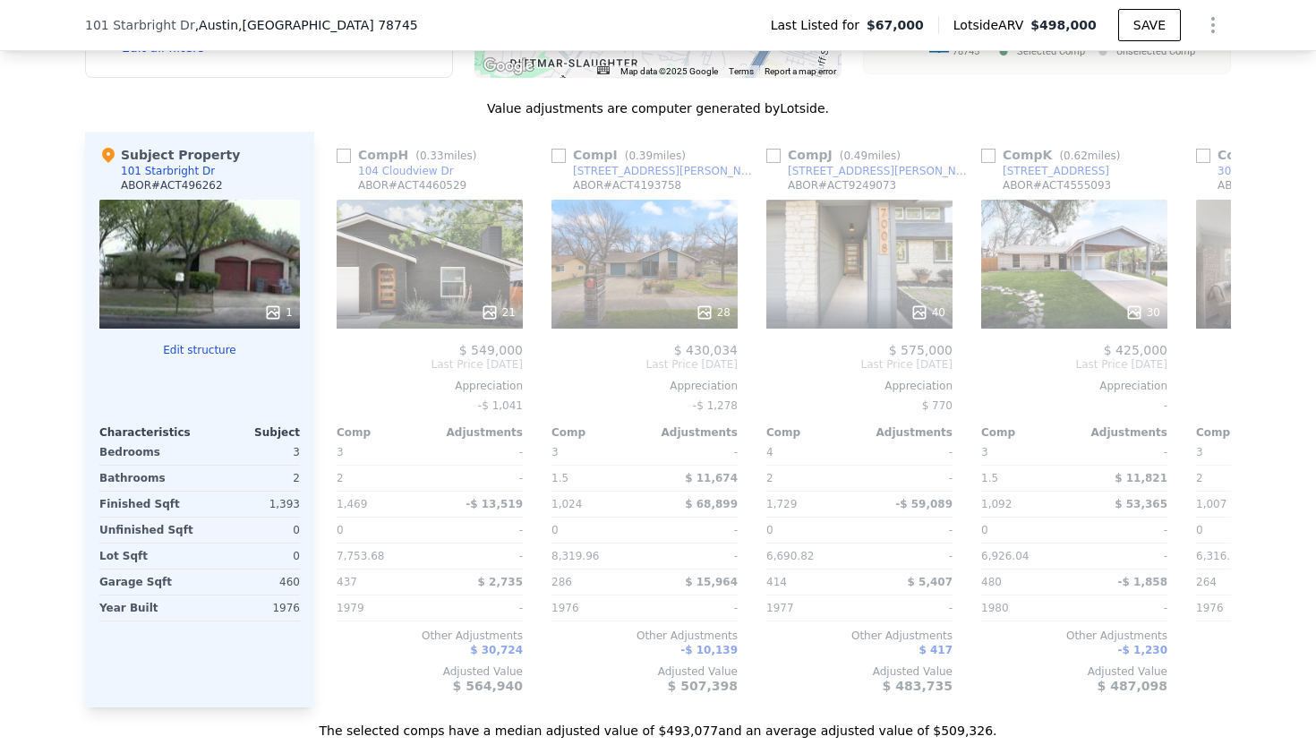
scroll to position [0, 1704]
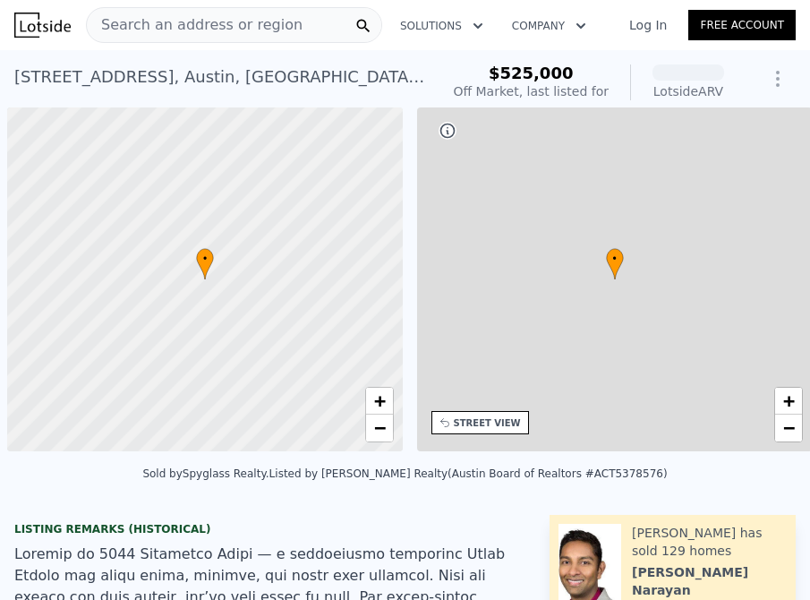
scroll to position [0, 7]
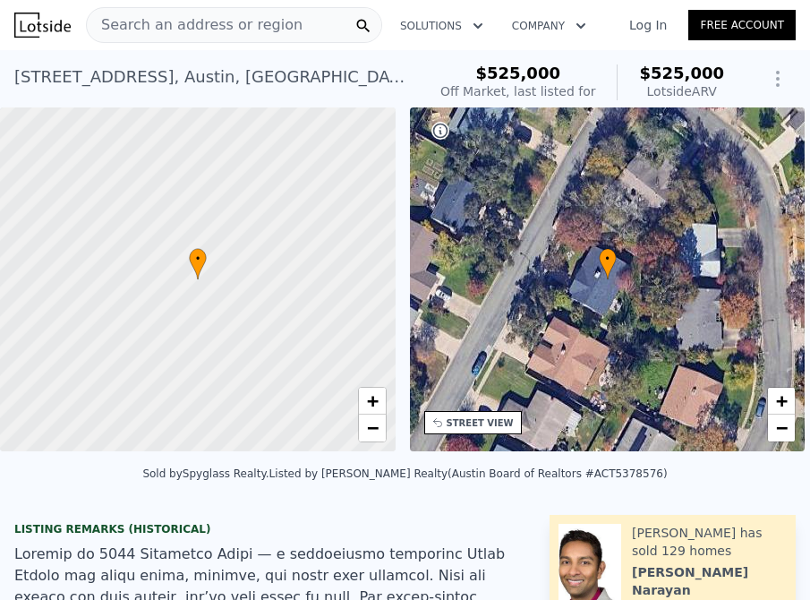
click at [81, 76] on div "6803 Shadywood Dr , Austin , TX 78745" at bounding box center [212, 76] width 397 height 25
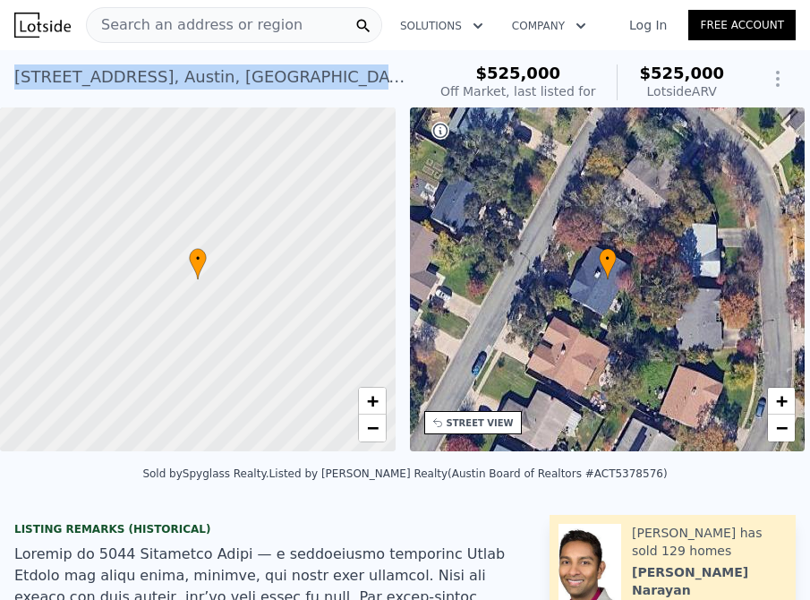
click at [81, 76] on div "6803 Shadywood Dr , Austin , TX 78745" at bounding box center [212, 76] width 397 height 25
copy div "6803 Shadywood Dr , Austin , TX 78745 No sales on record (~ARV $525k )"
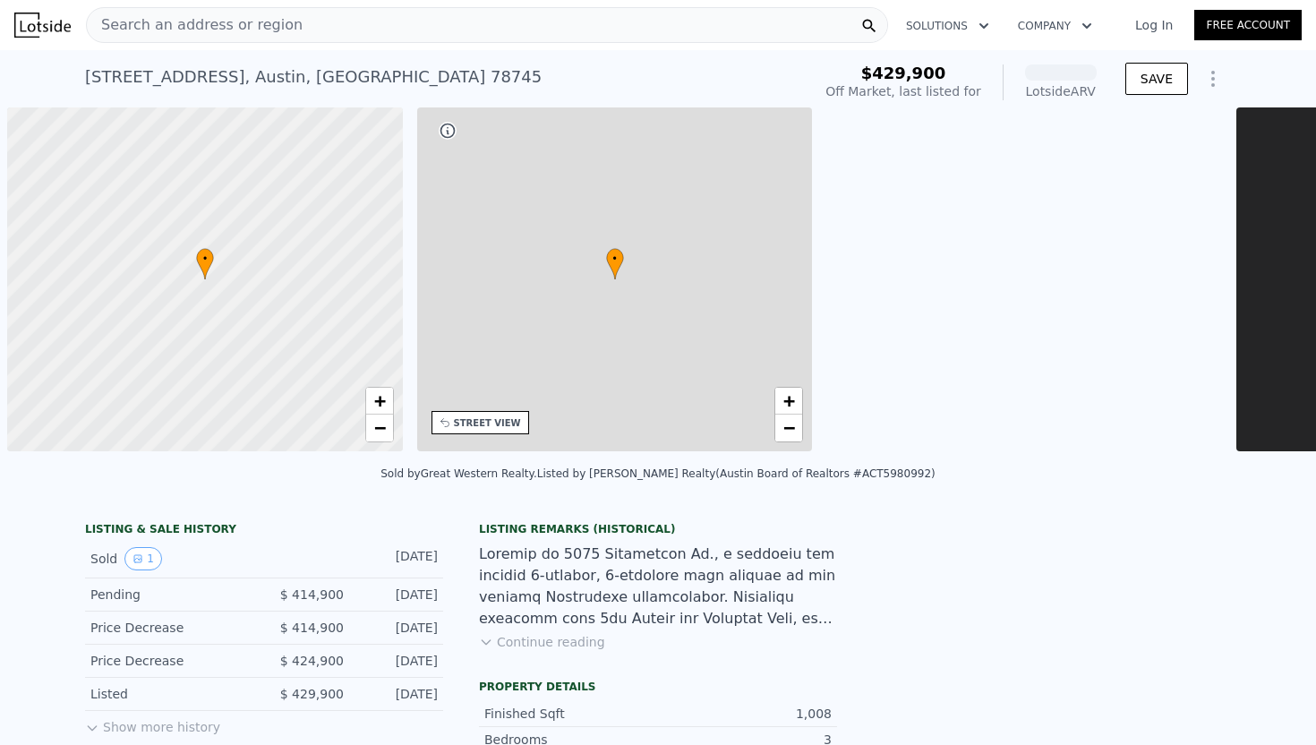
scroll to position [0, 7]
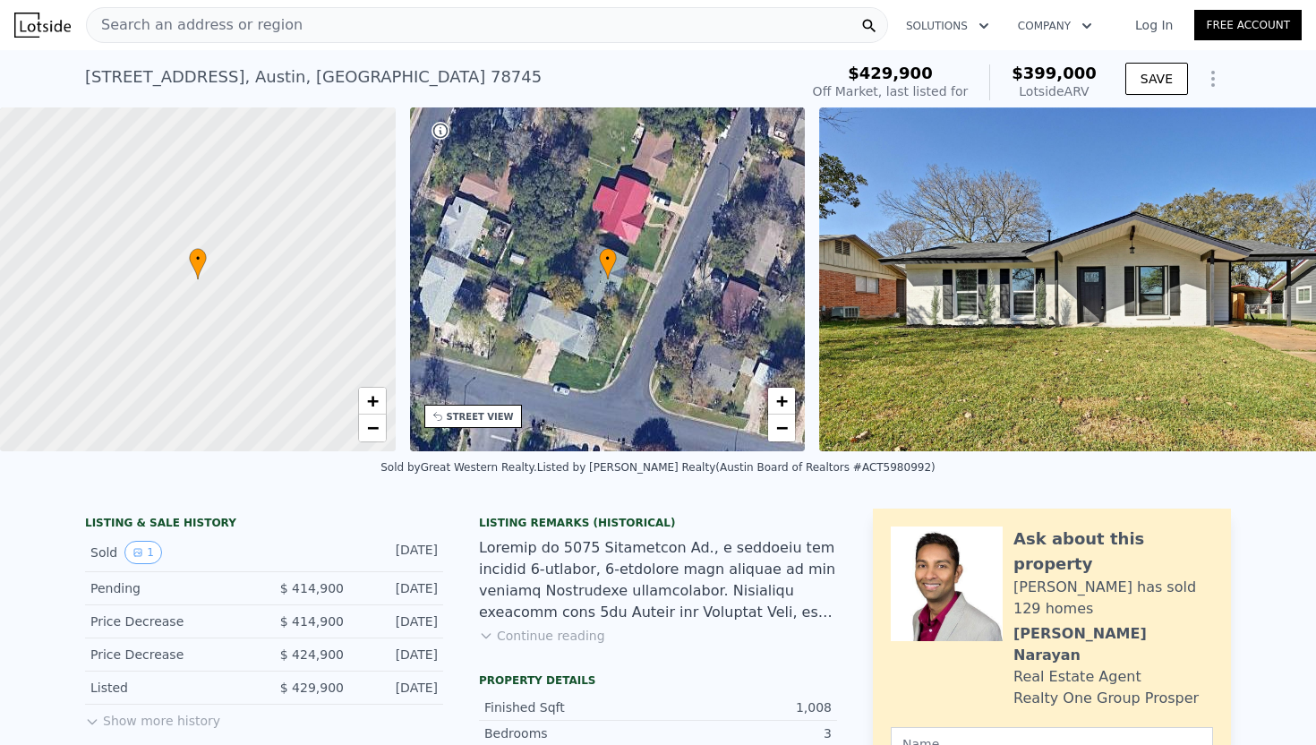
click at [87, 77] on div "5906 Breezewood Dr , Austin , TX 78745 No sales on record (~ARV $399k ) $429,90…" at bounding box center [658, 78] width 1316 height 57
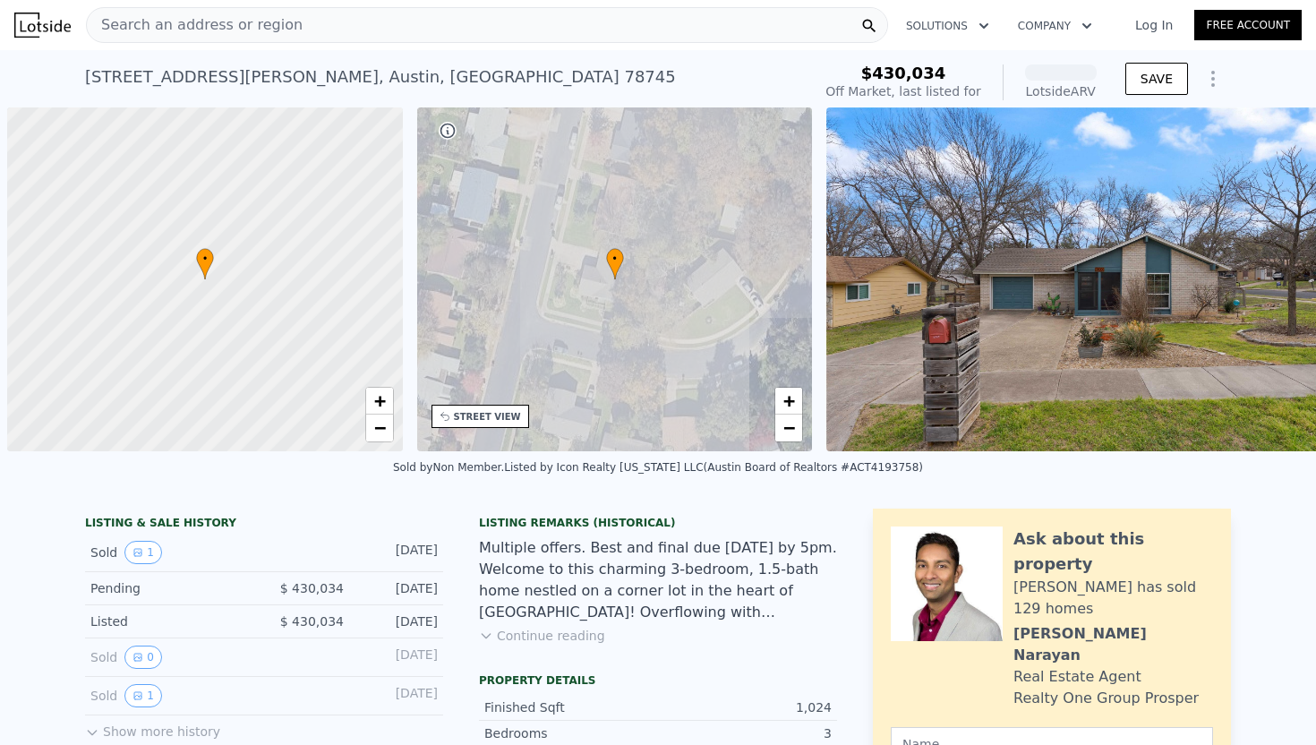
scroll to position [0, 7]
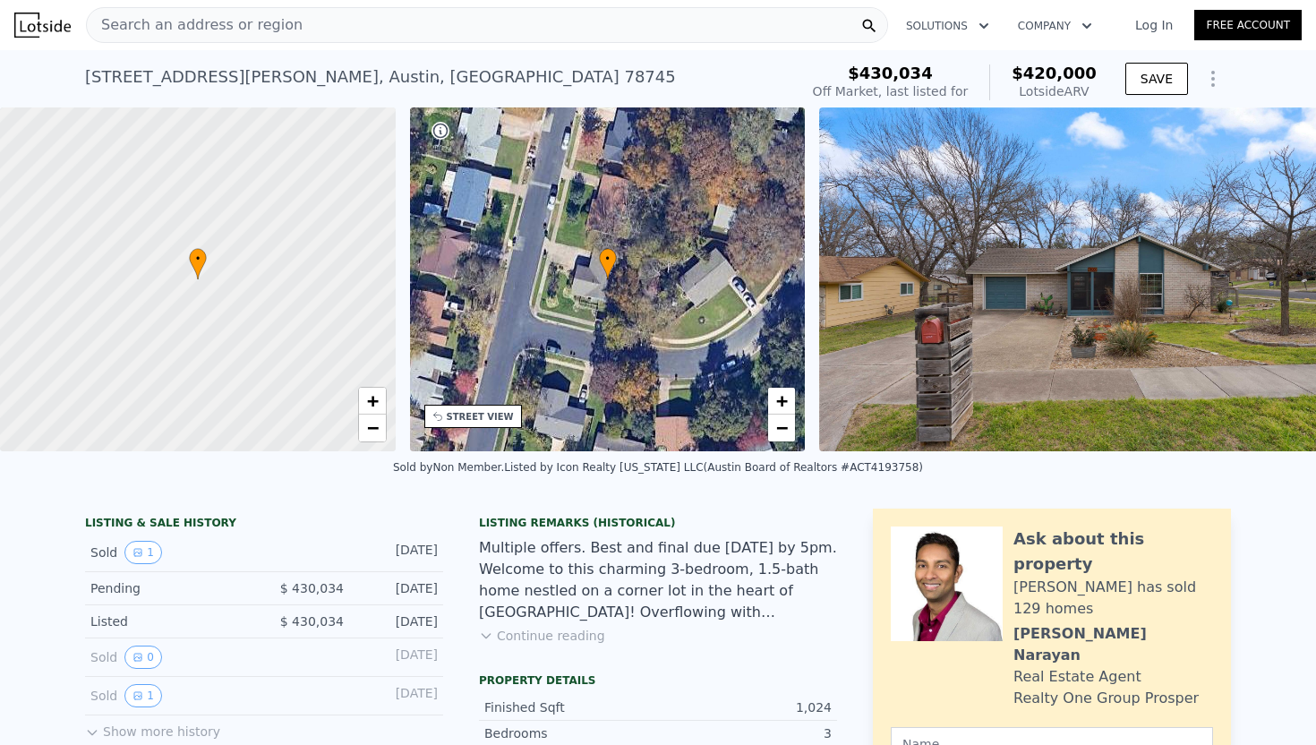
click at [173, 78] on div "6203 Glen Meadow Dr , Austin , TX 78745" at bounding box center [380, 76] width 591 height 25
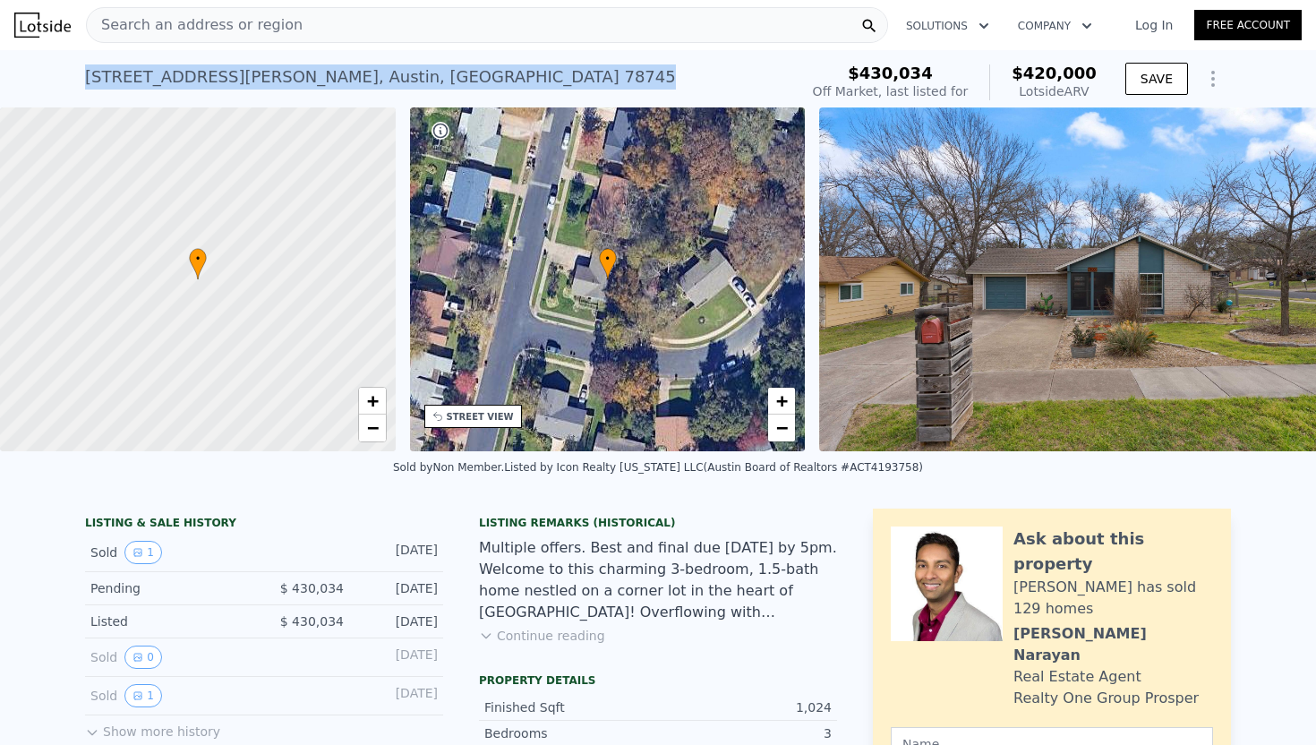
click at [173, 78] on div "6203 Glen Meadow Dr , Austin , TX 78745" at bounding box center [380, 76] width 591 height 25
copy div "6203 Glen Meadow Dr , Austin , TX 78745 No sales on record (~ARV $420k )"
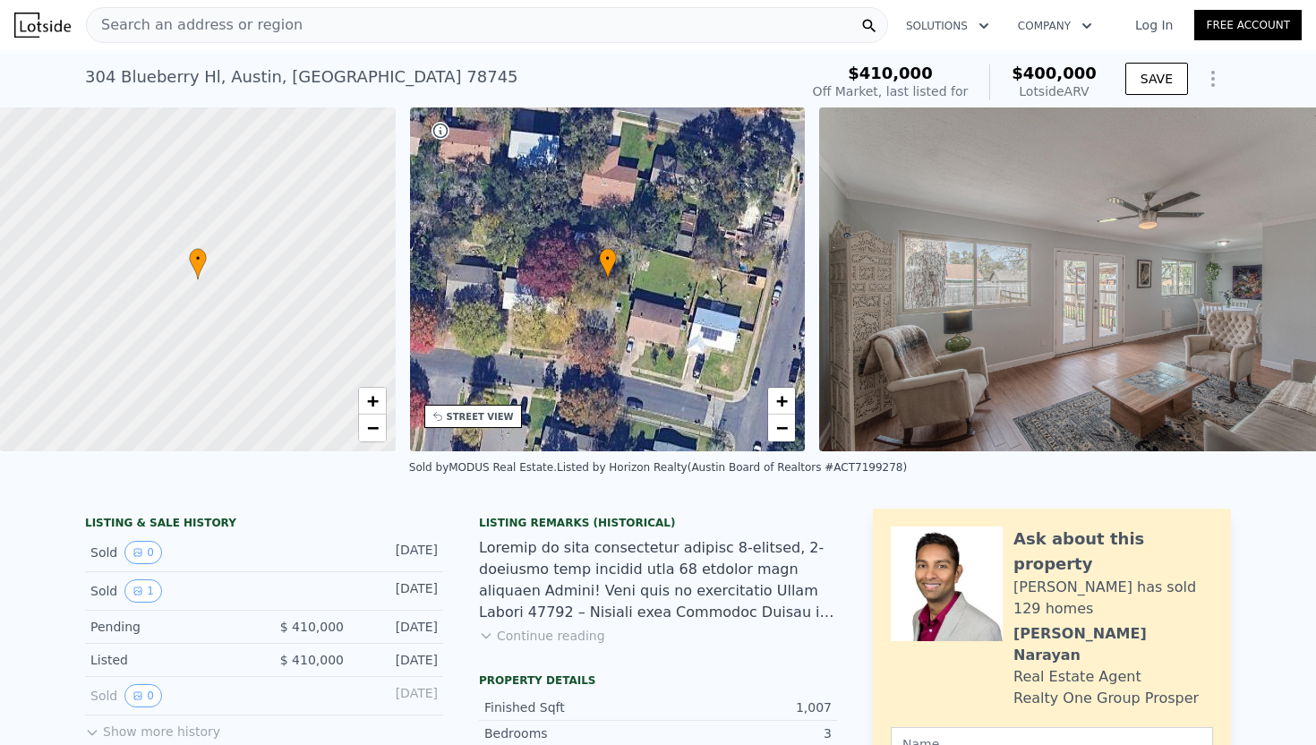
click at [147, 74] on div "[STREET_ADDRESS]" at bounding box center [301, 76] width 433 height 25
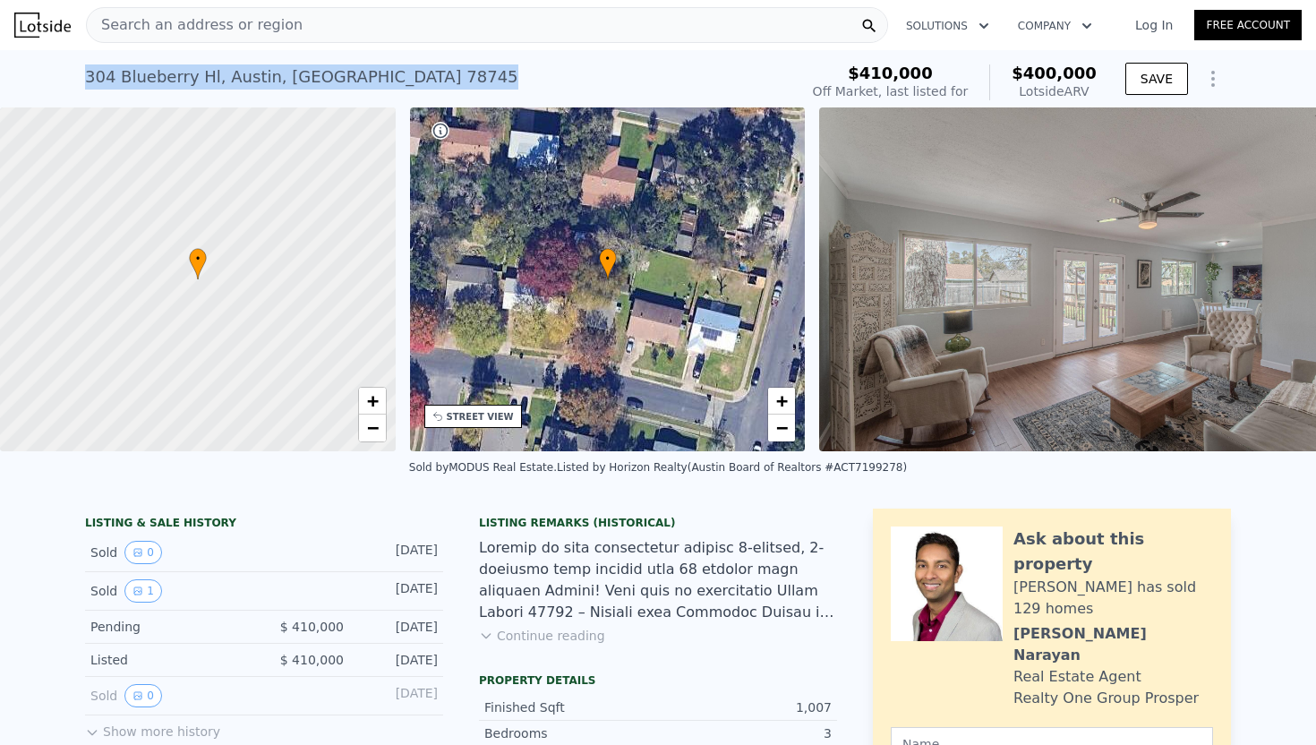
click at [147, 74] on div "[STREET_ADDRESS]" at bounding box center [301, 76] width 433 height 25
copy div "[STREET_ADDRESS] No sales on record (~ARV $400k )"
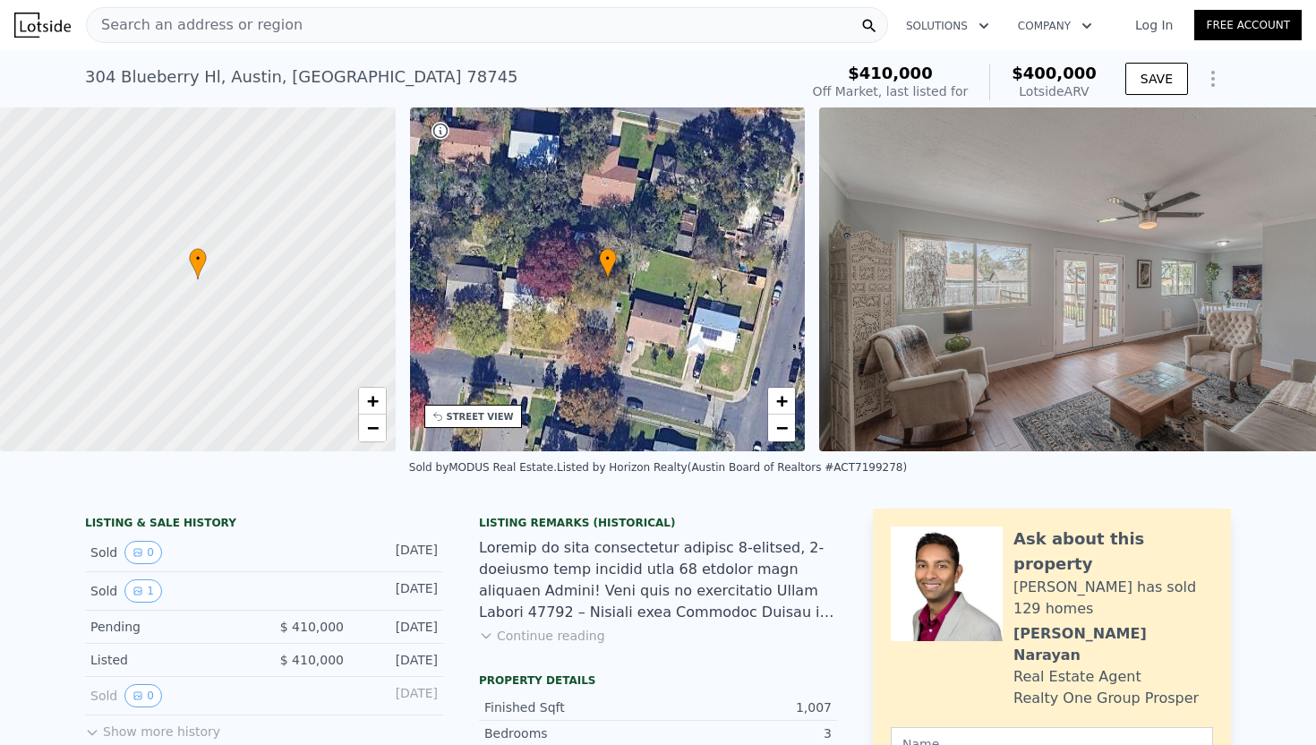
click at [723, 84] on div "[STREET_ADDRESS] No sales on record (~ARV $400k )" at bounding box center [438, 82] width 706 height 50
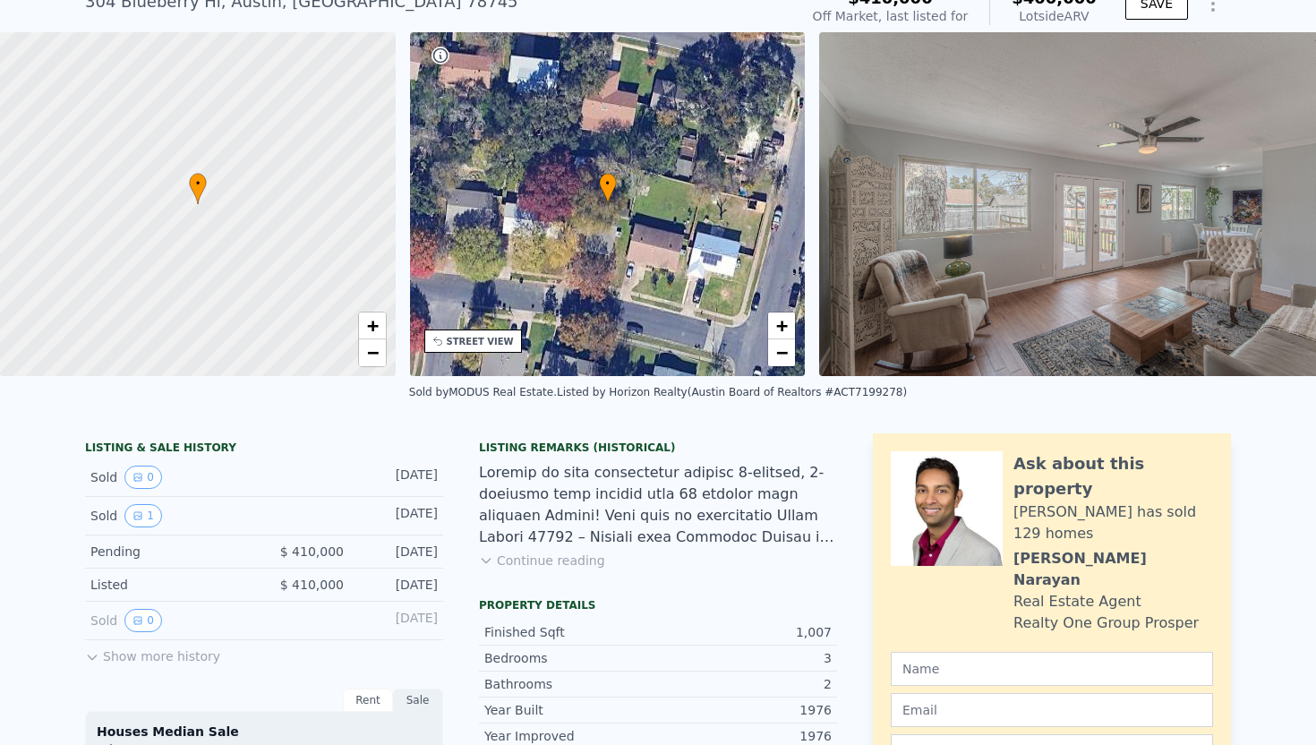
scroll to position [81, 0]
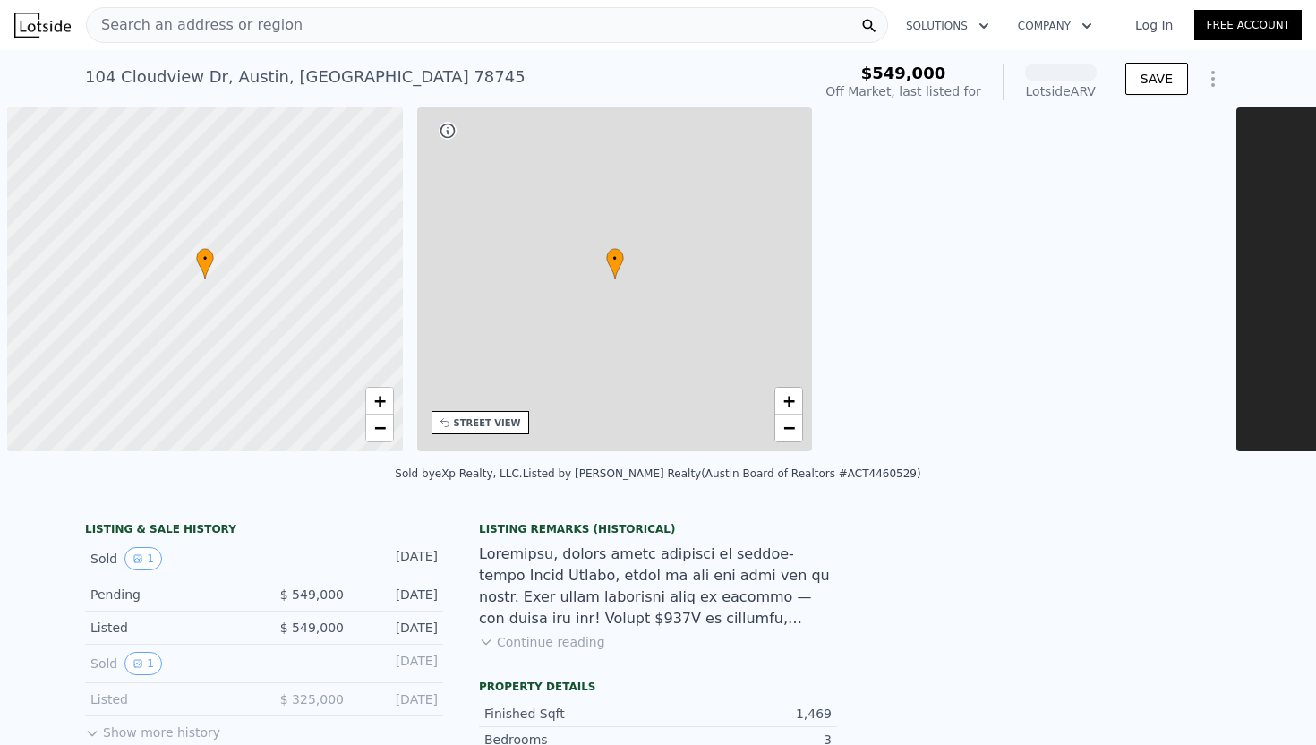
scroll to position [0, 7]
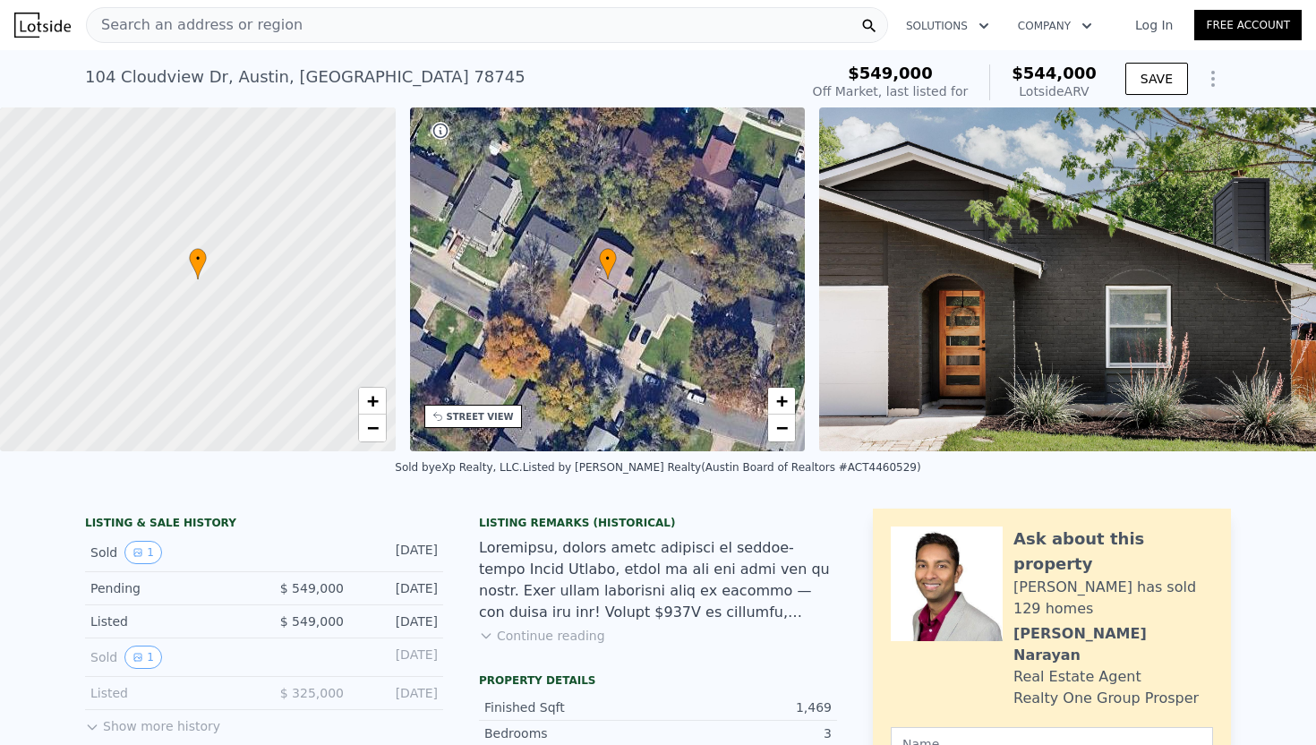
click at [175, 78] on div "[STREET_ADDRESS]" at bounding box center [305, 76] width 440 height 25
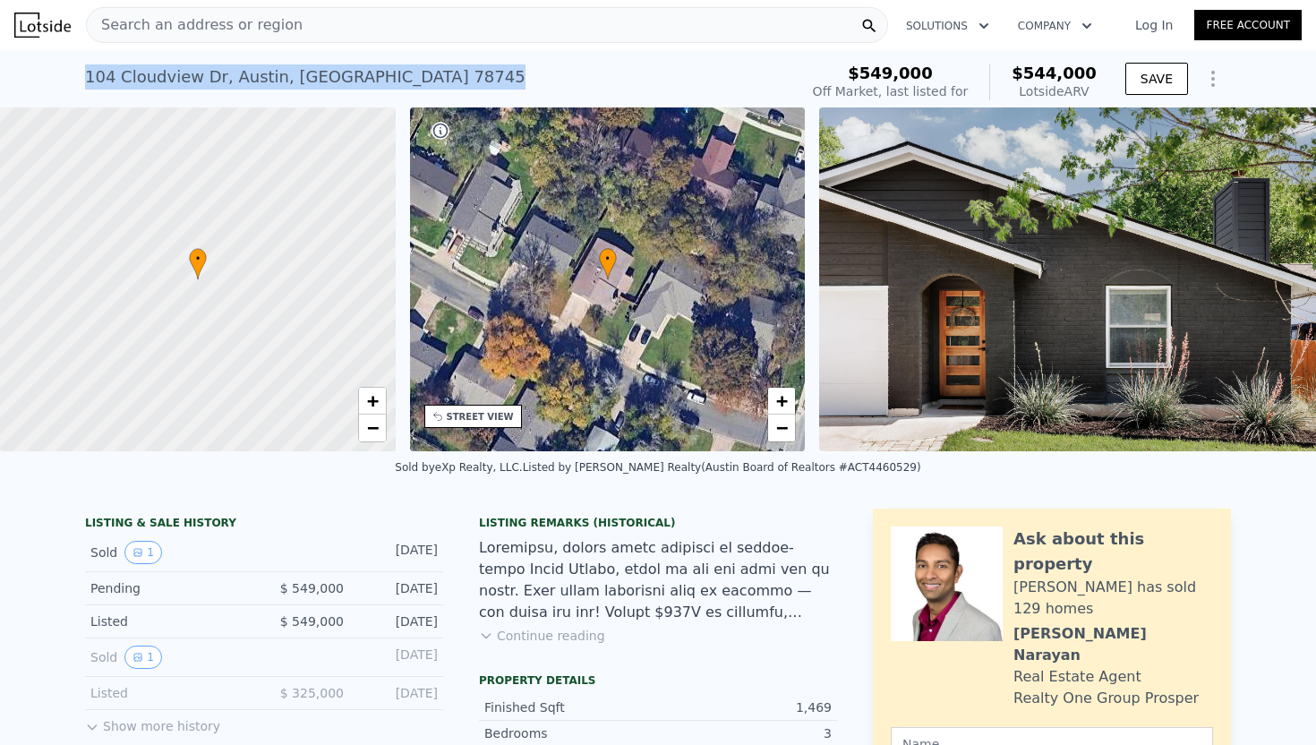
click at [175, 78] on div "[STREET_ADDRESS]" at bounding box center [305, 76] width 440 height 25
copy div "[STREET_ADDRESS] No sales on record (~ARV $544k )"
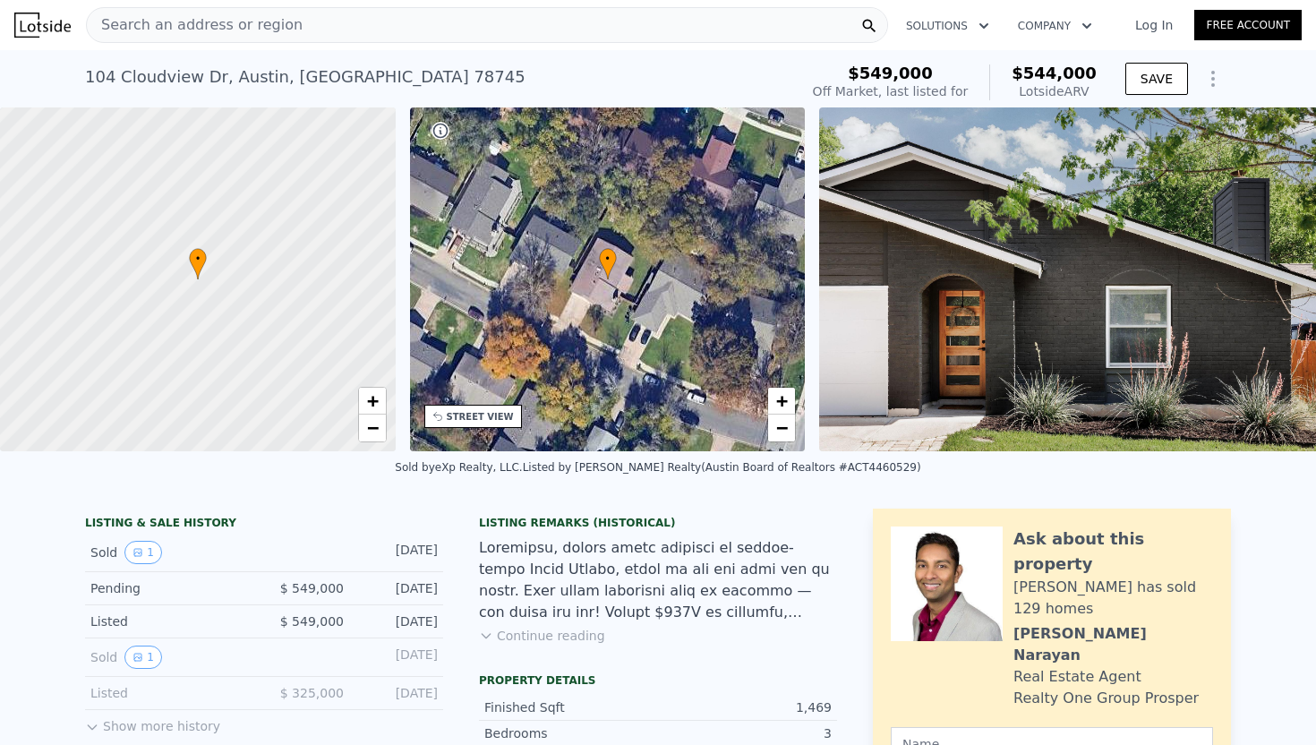
click at [790, 54] on div "[STREET_ADDRESS] No sales on record (~ARV $544k ) $549,000 Off Market, last lis…" at bounding box center [658, 78] width 1146 height 57
click at [1011, 280] on img at bounding box center [1077, 279] width 516 height 344
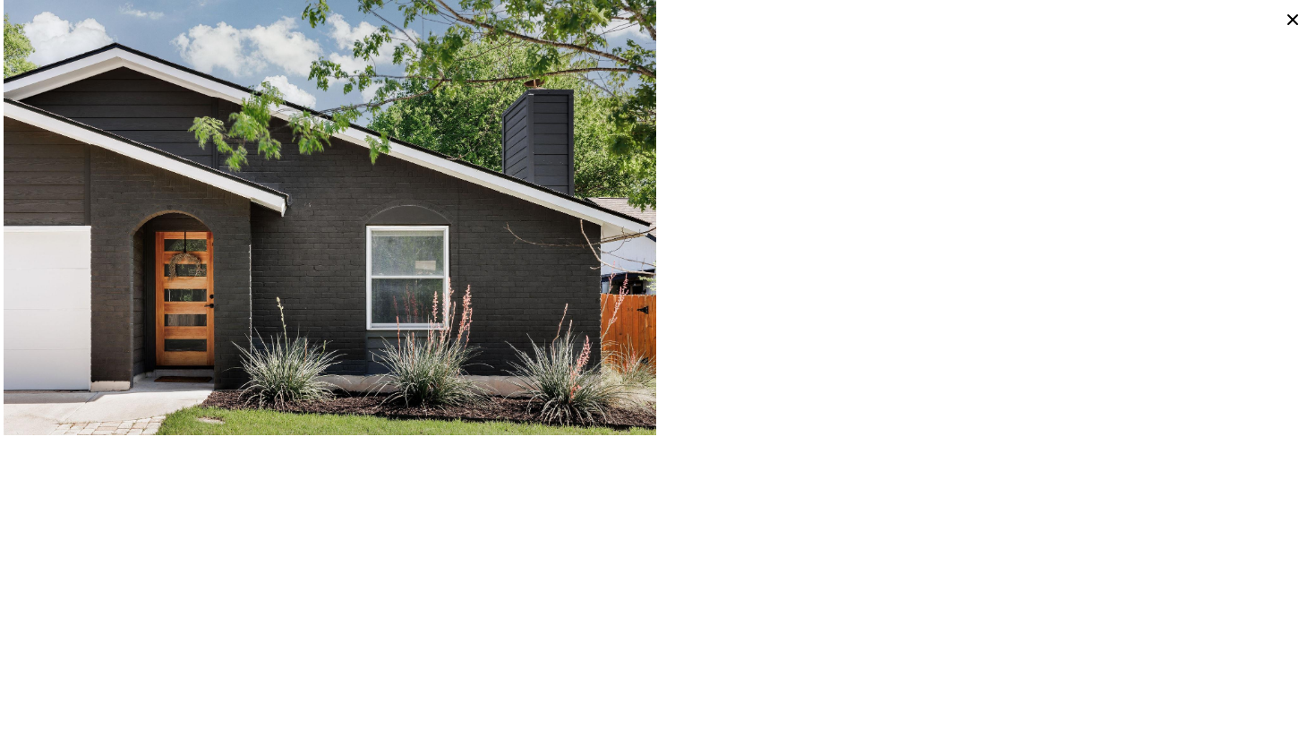
click at [1286, 19] on icon at bounding box center [1292, 19] width 25 height 25
